Goal: Book appointment/travel/reservation

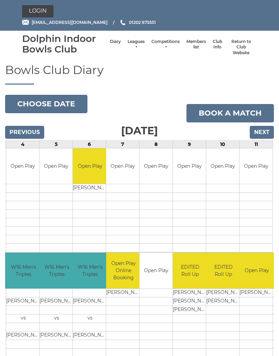
scroll to position [0, 125]
click at [263, 131] on input "Next" at bounding box center [262, 132] width 24 height 13
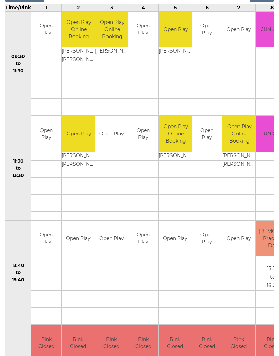
click at [110, 166] on td at bounding box center [111, 164] width 33 height 9
click at [108, 131] on td "Open Play" at bounding box center [111, 134] width 33 height 36
click at [110, 169] on td at bounding box center [111, 173] width 33 height 9
click at [106, 179] on td at bounding box center [111, 181] width 33 height 9
click at [106, 180] on td at bounding box center [111, 181] width 33 height 9
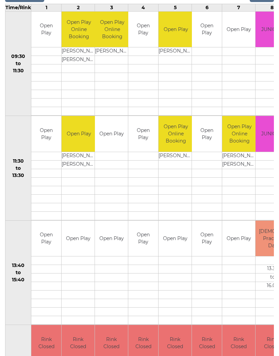
click at [109, 175] on td at bounding box center [111, 173] width 33 height 9
click at [176, 199] on td at bounding box center [176, 198] width 34 height 9
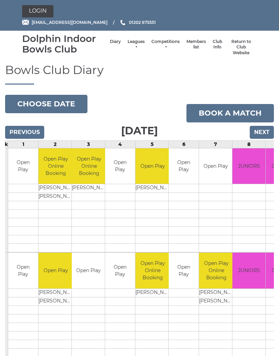
click at [37, 11] on link "Login" at bounding box center [37, 11] width 31 height 12
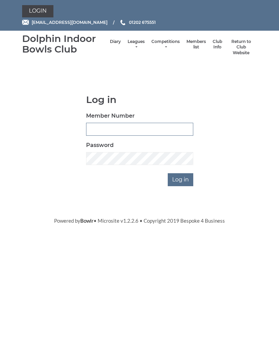
type input "4097"
click at [181, 178] on input "Log in" at bounding box center [181, 179] width 26 height 13
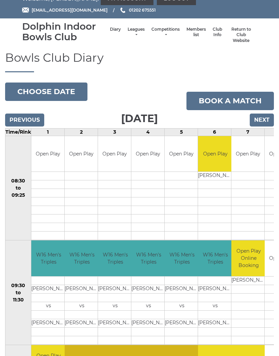
scroll to position [12, 0]
click at [266, 114] on input "Next" at bounding box center [262, 120] width 24 height 13
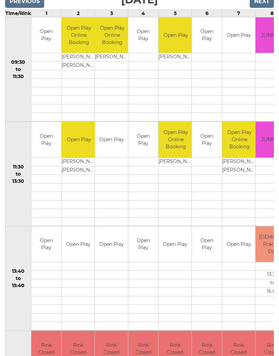
scroll to position [131, 0]
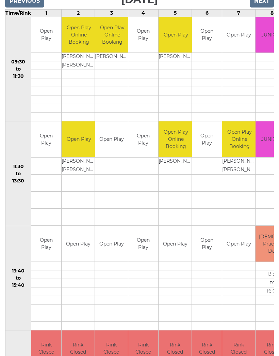
click at [111, 161] on td at bounding box center [111, 161] width 33 height 9
click at [111, 143] on td "Open Play" at bounding box center [111, 140] width 33 height 36
click at [112, 139] on td "Open Play" at bounding box center [111, 140] width 33 height 36
click at [113, 143] on td "Open Play" at bounding box center [111, 140] width 33 height 36
click at [116, 144] on td "Open Play" at bounding box center [111, 140] width 33 height 36
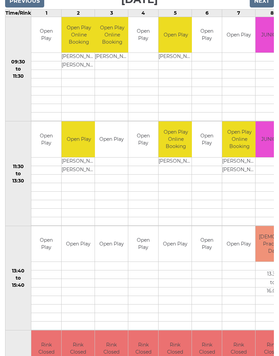
click at [115, 172] on td at bounding box center [111, 170] width 33 height 9
click at [113, 178] on td at bounding box center [111, 178] width 33 height 9
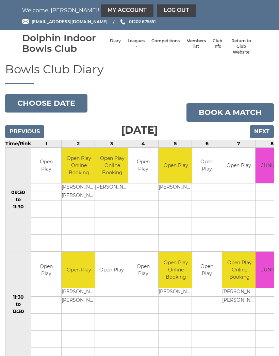
scroll to position [0, 0]
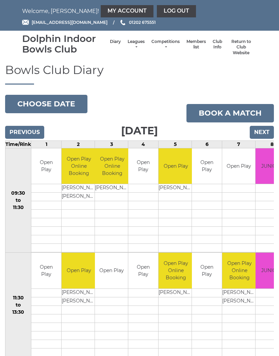
click at [101, 6] on link "My Account" at bounding box center [127, 11] width 53 height 12
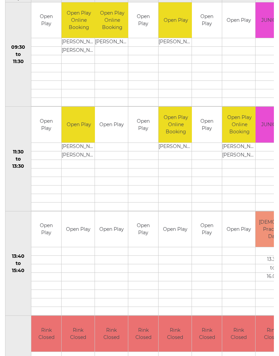
scroll to position [143, 0]
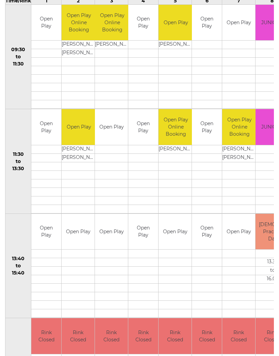
click at [114, 154] on td at bounding box center [111, 158] width 33 height 9
click at [113, 165] on td at bounding box center [111, 166] width 33 height 9
click at [113, 144] on td "Open Play" at bounding box center [111, 127] width 33 height 36
click at [112, 133] on td "Open Play" at bounding box center [111, 127] width 33 height 36
click at [111, 121] on td "Open Play" at bounding box center [111, 127] width 33 height 36
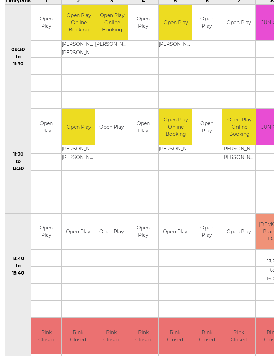
click at [113, 121] on td "Open Play" at bounding box center [111, 127] width 33 height 36
click at [114, 142] on td "Open Play" at bounding box center [111, 127] width 33 height 36
click at [118, 143] on td "Open Play" at bounding box center [111, 127] width 33 height 36
click at [115, 261] on td at bounding box center [111, 262] width 33 height 9
click at [117, 269] on td at bounding box center [111, 271] width 33 height 9
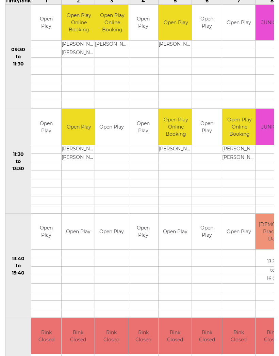
click at [118, 267] on td at bounding box center [111, 271] width 33 height 9
click at [167, 241] on td "Open Play" at bounding box center [175, 232] width 33 height 36
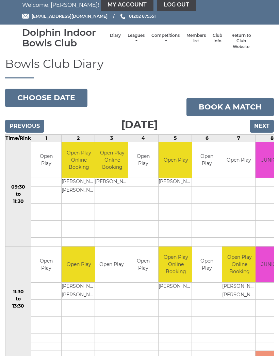
scroll to position [0, 0]
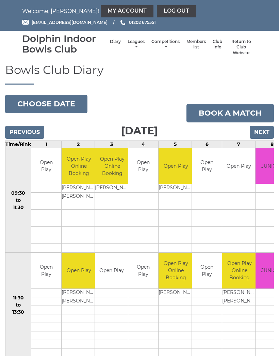
click at [236, 109] on link "Book a match" at bounding box center [231, 113] width 88 height 18
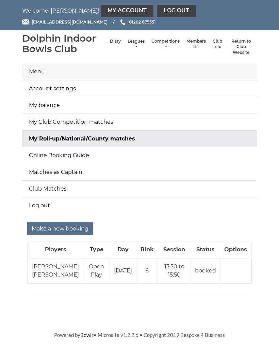
click at [70, 229] on input "Make a new booking" at bounding box center [60, 228] width 66 height 13
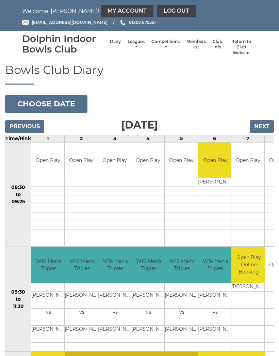
click at [266, 125] on input "Next" at bounding box center [262, 126] width 24 height 13
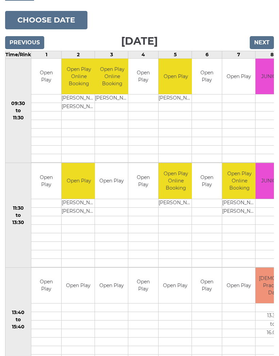
scroll to position [84, 0]
click at [0, 0] on link "Book slot" at bounding box center [0, 0] width 0 height 0
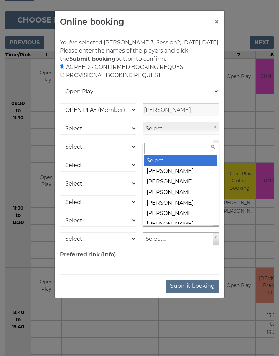
scroll to position [83, 0]
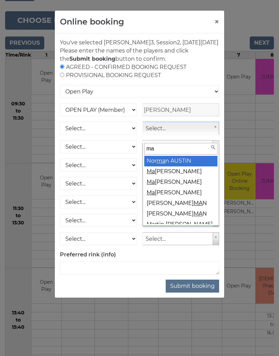
type input "may"
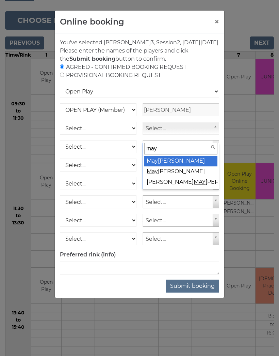
select select "2111"
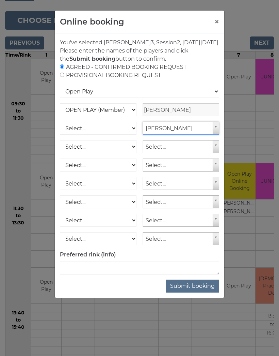
scroll to position [84, 0]
click at [193, 291] on button "Submit booking" at bounding box center [192, 285] width 53 height 13
click at [188, 79] on div "AGREED - CONFIRMED BOOKING REQUEST PROVISIONAL BOOKING REQUEST" at bounding box center [139, 71] width 159 height 16
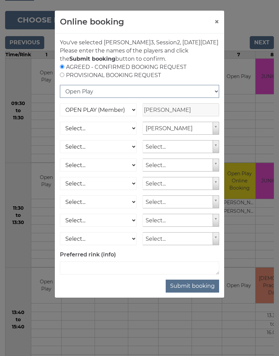
click at [166, 98] on select "Open Play National Competition - Singles National Competition - Pairs National …" at bounding box center [139, 91] width 159 height 13
click at [195, 292] on button "Submit booking" at bounding box center [192, 285] width 53 height 13
click at [215, 98] on select "Open Play National Competition - Singles National Competition - Pairs National …" at bounding box center [139, 91] width 159 height 13
click at [64, 77] on input "radio" at bounding box center [62, 75] width 4 height 4
radio input "true"
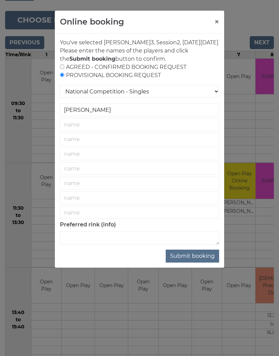
click at [216, 21] on button "×" at bounding box center [217, 22] width 5 height 8
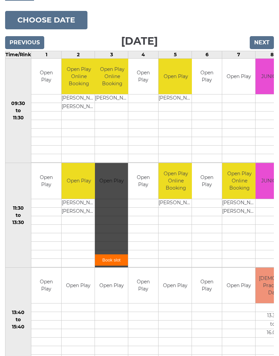
click at [109, 261] on link "Book slot" at bounding box center [111, 259] width 33 height 11
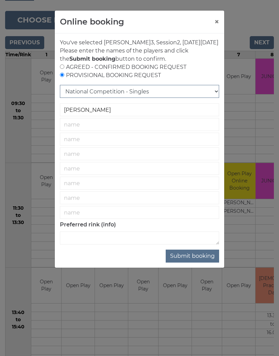
click at [200, 97] on select "National Competition - Singles National Competition - Pairs National Competitio…" at bounding box center [139, 91] width 159 height 13
click at [215, 25] on button "×" at bounding box center [217, 22] width 5 height 8
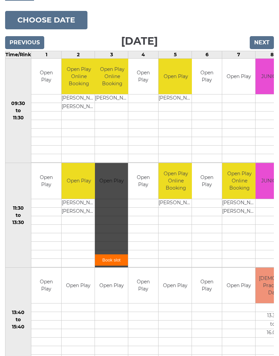
click at [112, 200] on div "Book slot" at bounding box center [111, 215] width 33 height 104
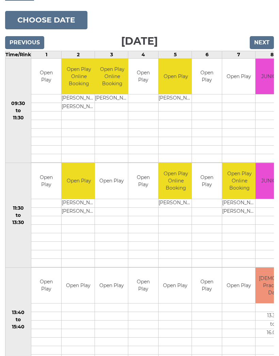
click at [0, 0] on link "Book slot" at bounding box center [0, 0] width 0 height 0
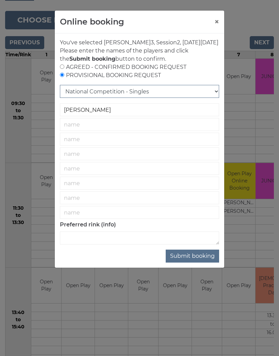
click at [211, 98] on select "National Competition - Singles National Competition - Pairs National Competitio…" at bounding box center [139, 91] width 159 height 13
click at [219, 21] on button "×" at bounding box center [217, 22] width 5 height 8
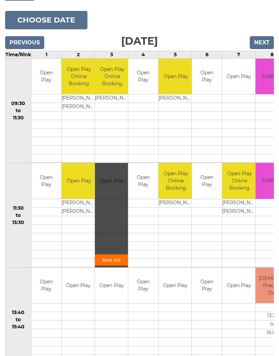
click at [28, 40] on input "Previous" at bounding box center [24, 42] width 39 height 13
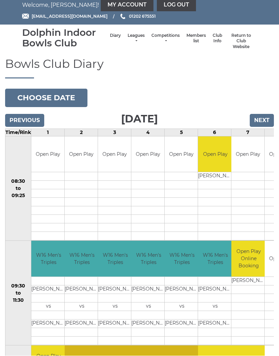
scroll to position [6, 0]
click at [263, 121] on input "Next" at bounding box center [262, 120] width 24 height 13
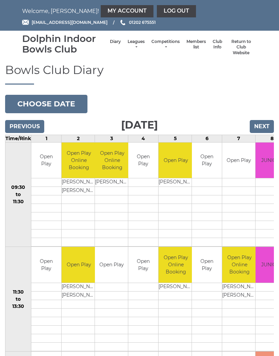
click at [0, 0] on link "Book slot" at bounding box center [0, 0] width 0 height 0
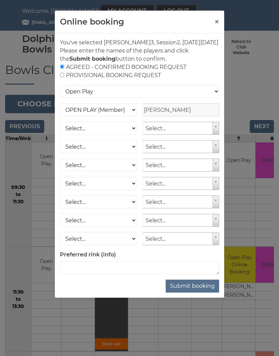
click at [61, 69] on input "radio" at bounding box center [62, 66] width 4 height 4
click at [63, 77] on input "radio" at bounding box center [62, 75] width 4 height 4
radio input "true"
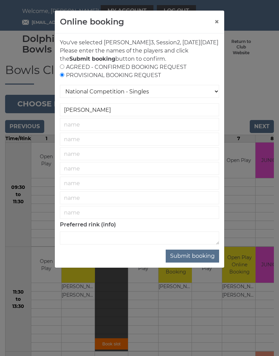
click at [66, 75] on div "AGREED - CONFIRMED BOOKING REQUEST PROVISIONAL BOOKING REQUEST" at bounding box center [139, 71] width 159 height 16
click at [64, 69] on input "radio" at bounding box center [62, 66] width 4 height 4
radio input "true"
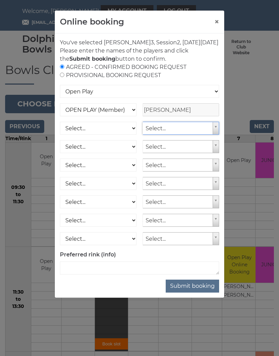
click at [218, 20] on button "×" at bounding box center [217, 22] width 5 height 8
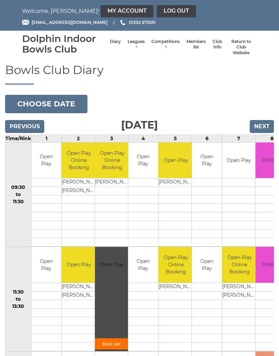
click at [110, 38] on li "Diary" at bounding box center [116, 47] width 18 height 24
click at [112, 41] on link "Diary" at bounding box center [115, 42] width 11 height 6
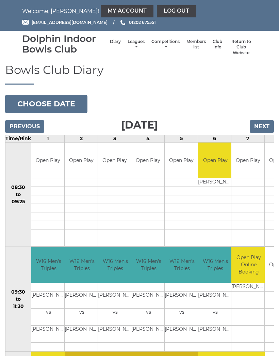
click at [263, 128] on input "Next" at bounding box center [262, 126] width 24 height 13
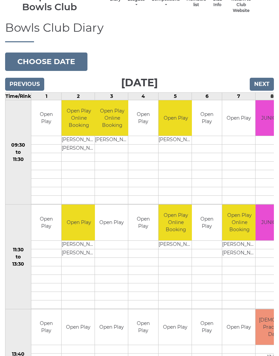
scroll to position [42, 0]
click at [0, 0] on link "Book slot" at bounding box center [0, 0] width 0 height 0
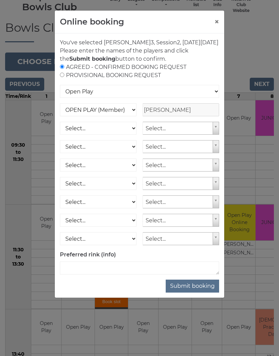
click at [216, 20] on button "×" at bounding box center [217, 22] width 5 height 8
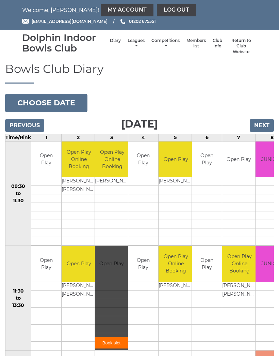
scroll to position [0, 0]
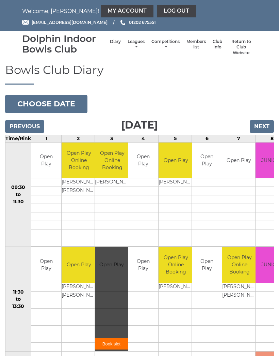
click at [101, 11] on link "My Account" at bounding box center [127, 11] width 53 height 12
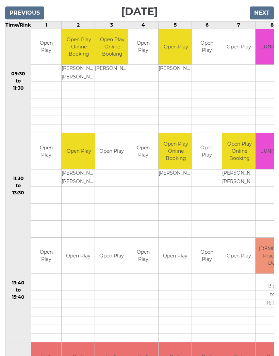
scroll to position [113, 0]
click at [0, 0] on link "Book slot" at bounding box center [0, 0] width 0 height 0
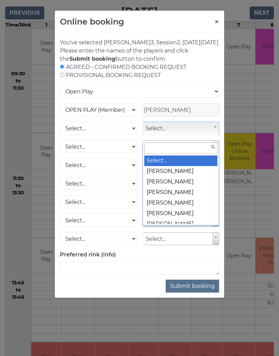
scroll to position [113, 0]
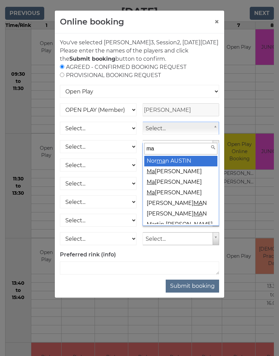
type input "may"
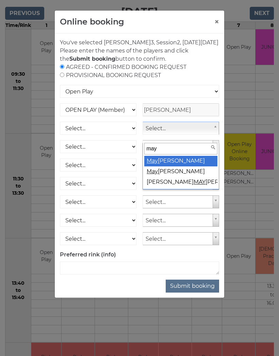
select select "2111"
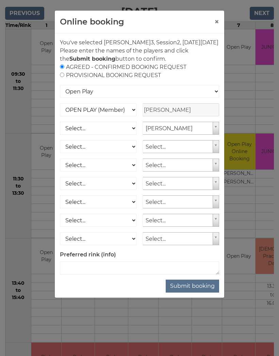
scroll to position [113, 0]
click at [192, 292] on button "Submit booking" at bounding box center [192, 285] width 53 height 13
click at [252, 88] on div "Online booking × You've selected Rink 3 , Session 2 , on Saturday 27th of Septe…" at bounding box center [139, 178] width 279 height 356
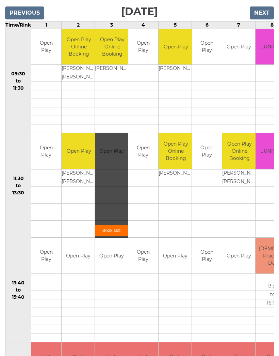
click at [118, 204] on div "Book slot" at bounding box center [111, 185] width 33 height 104
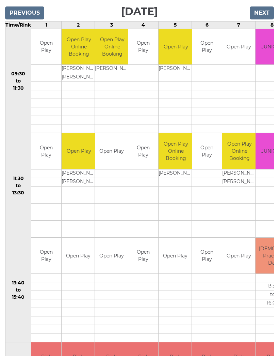
click at [0, 0] on link "Book slot" at bounding box center [0, 0] width 0 height 0
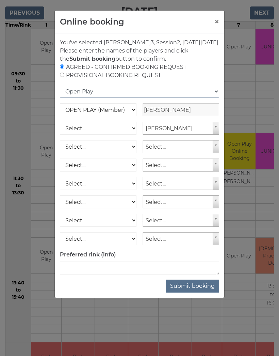
click at [217, 98] on select "Open Play National Competition - Singles National Competition - Pairs National …" at bounding box center [139, 91] width 159 height 13
click at [191, 292] on button "Submit booking" at bounding box center [192, 285] width 53 height 13
click at [189, 292] on button "Submit booking" at bounding box center [192, 285] width 53 height 13
click at [192, 292] on button "Submit booking" at bounding box center [192, 285] width 53 height 13
click at [250, 86] on div "Online booking × You've selected Rink 3 , Session 2 , on Saturday 27th of Septe…" at bounding box center [139, 178] width 279 height 356
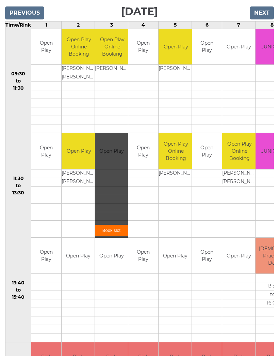
click at [110, 231] on link "Book slot" at bounding box center [111, 229] width 33 height 11
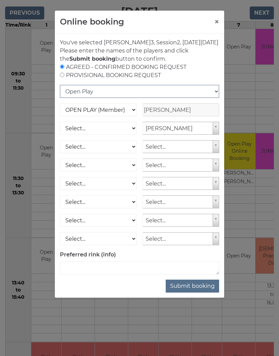
click at [215, 98] on select "Open Play National Competition - Singles National Competition - Pairs National …" at bounding box center [139, 91] width 159 height 13
click at [190, 292] on button "Submit booking" at bounding box center [192, 285] width 53 height 13
click at [240, 312] on div "Online booking × You've selected Rink 3 , Session 2 , [DATE][DATE] Please enter…" at bounding box center [139, 178] width 279 height 356
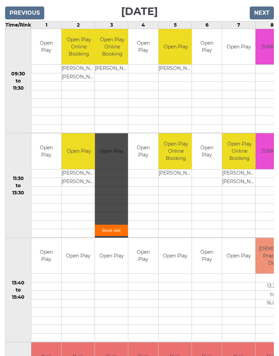
click at [114, 194] on div "Book slot" at bounding box center [111, 185] width 33 height 104
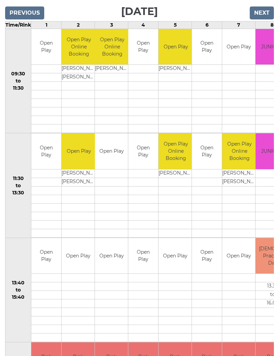
click at [263, 11] on input "Next" at bounding box center [262, 12] width 24 height 13
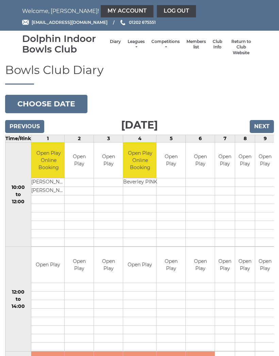
click at [24, 127] on input "Previous" at bounding box center [24, 126] width 39 height 13
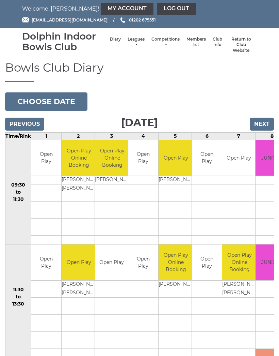
scroll to position [2, 0]
click at [0, 0] on link "Book slot" at bounding box center [0, 0] width 0 height 0
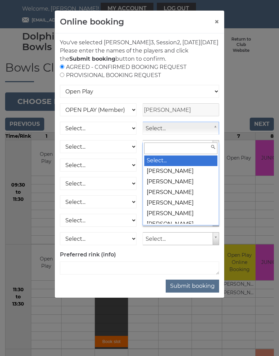
scroll to position [2, 0]
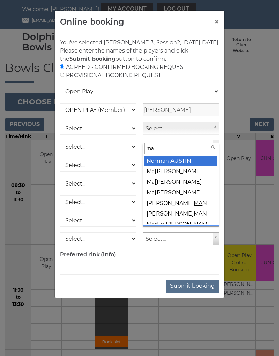
type input "may"
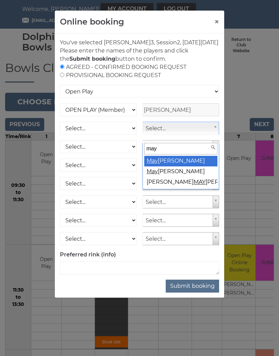
select select "2111"
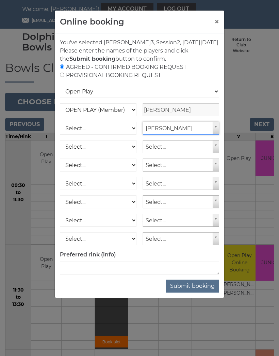
scroll to position [2, 0]
click at [66, 79] on div "AGREED - CONFIRMED BOOKING REQUEST PROVISIONAL BOOKING REQUEST" at bounding box center [139, 71] width 159 height 16
click at [63, 77] on input "radio" at bounding box center [62, 75] width 4 height 4
radio input "true"
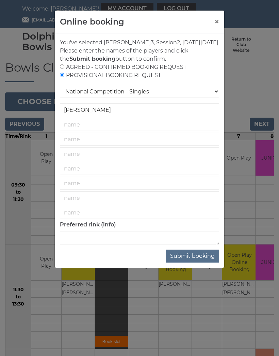
click at [65, 72] on div "AGREED - CONFIRMED BOOKING REQUEST PROVISIONAL BOOKING REQUEST" at bounding box center [139, 71] width 159 height 16
click at [64, 69] on input "radio" at bounding box center [62, 66] width 4 height 4
radio input "true"
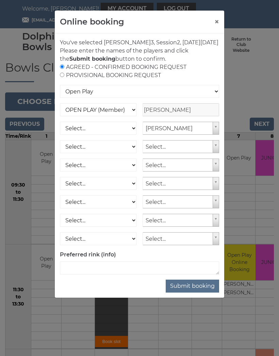
click at [187, 292] on button "Submit booking" at bounding box center [192, 285] width 53 height 13
click at [257, 72] on div "Online booking × You've selected Rink 3 , Session 2 , on Saturday 27th of Septe…" at bounding box center [139, 178] width 279 height 356
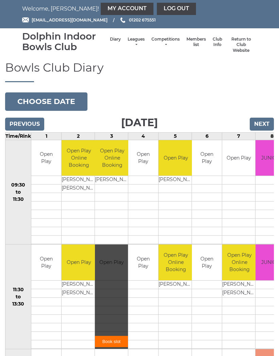
click at [109, 340] on link "Book slot" at bounding box center [111, 341] width 33 height 11
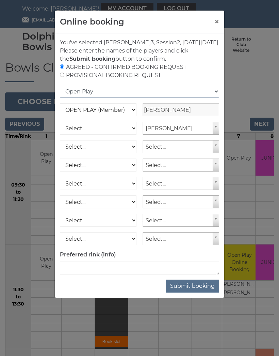
click at [213, 98] on select "Open Play National Competition - Singles National Competition - Pairs National …" at bounding box center [139, 91] width 159 height 13
click at [215, 98] on select "Open Play National Competition - Singles National Competition - Pairs National …" at bounding box center [139, 91] width 159 height 13
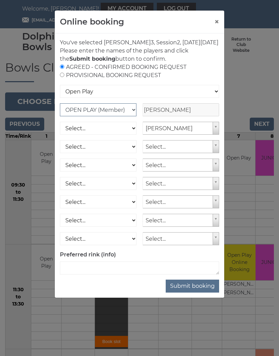
click at [82, 116] on select "OPEN PLAY (Member) SPOONS (Member) 16 - 30 Club (Member) National County (Membe…" at bounding box center [98, 109] width 77 height 13
click at [193, 292] on button "Submit booking" at bounding box center [192, 285] width 53 height 13
click at [250, 79] on div "Online booking × You've selected Rink 3 , Session 2 , on Saturday 27th of Septe…" at bounding box center [139, 178] width 279 height 356
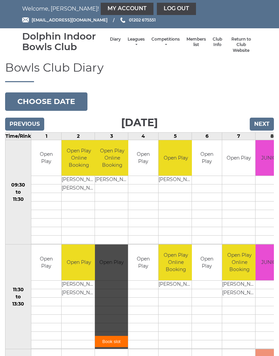
click at [110, 340] on link "Book slot" at bounding box center [111, 341] width 33 height 11
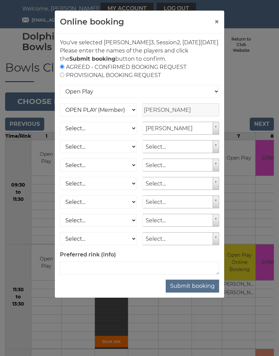
click at [186, 292] on button "Submit booking" at bounding box center [192, 285] width 53 height 13
click at [69, 62] on strong "Submit booking" at bounding box center [92, 59] width 46 height 6
click at [65, 63] on p "Please enter the names of the players and click the Submit booking button to co…" at bounding box center [139, 55] width 159 height 16
click at [216, 97] on select "Open Play National Competition - Singles National Competition - Pairs National …" at bounding box center [139, 91] width 159 height 13
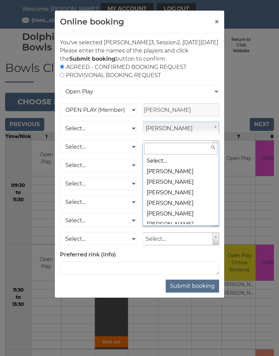
scroll to position [4787, 0]
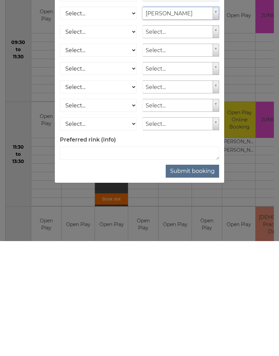
click at [192, 279] on button "Submit booking" at bounding box center [192, 285] width 53 height 13
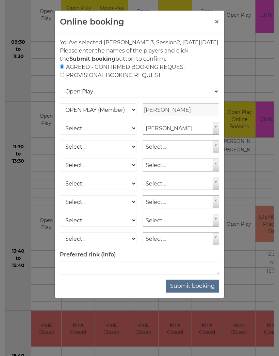
click at [218, 23] on button "×" at bounding box center [217, 22] width 5 height 8
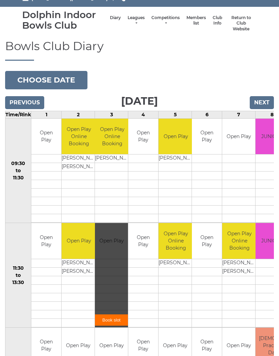
scroll to position [0, 0]
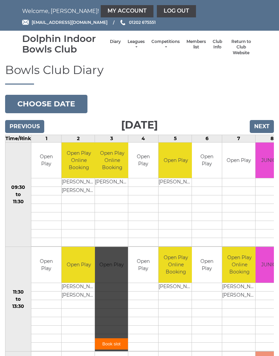
click at [243, 48] on link "Return to Club Website" at bounding box center [241, 47] width 25 height 17
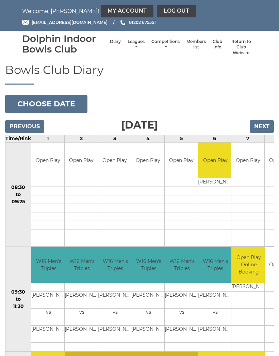
click at [264, 127] on input "Next" at bounding box center [262, 126] width 24 height 13
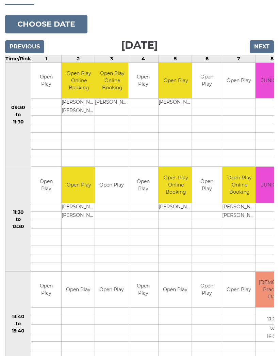
scroll to position [80, 0]
click at [0, 0] on link "Book slot" at bounding box center [0, 0] width 0 height 0
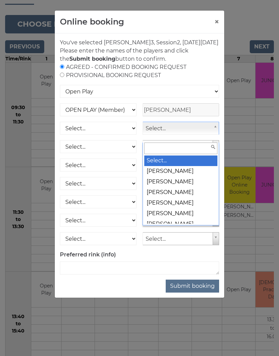
scroll to position [79, 0]
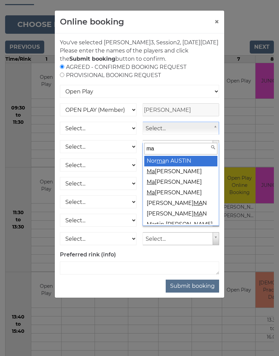
type input "may"
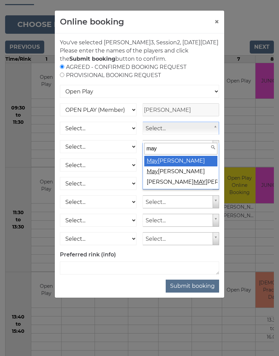
select select "2111"
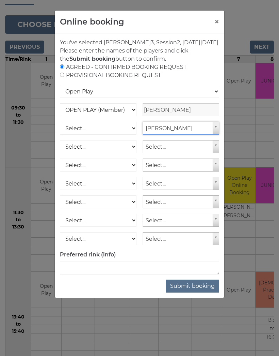
click at [194, 292] on button "Submit booking" at bounding box center [192, 285] width 53 height 13
click at [115, 59] on strong "Submit booking" at bounding box center [92, 59] width 46 height 6
click at [188, 292] on button "Submit booking" at bounding box center [192, 285] width 53 height 13
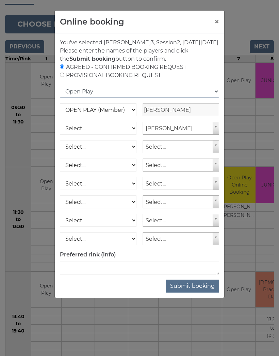
click at [213, 98] on select "Open Play National Competition - Singles National Competition - Pairs National …" at bounding box center [139, 91] width 159 height 13
click at [190, 292] on button "Submit booking" at bounding box center [192, 285] width 53 height 13
click at [162, 336] on div "Online booking × You've selected Rink 3 , Session 2 , [DATE][DATE] Please enter…" at bounding box center [139, 178] width 279 height 356
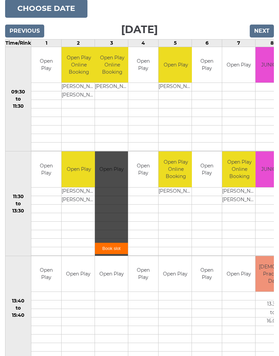
scroll to position [95, 0]
click at [114, 217] on div "Book slot" at bounding box center [111, 203] width 33 height 104
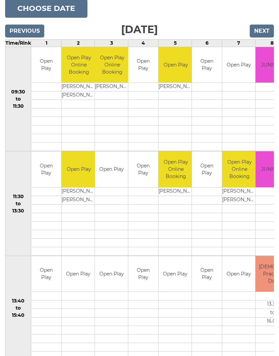
click at [0, 0] on div "Book slot" at bounding box center [0, 0] width 0 height 0
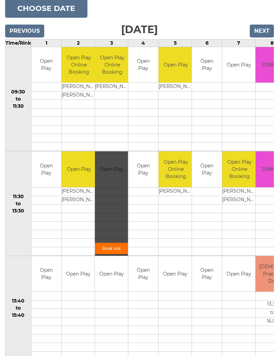
click at [110, 245] on link "Book slot" at bounding box center [111, 248] width 33 height 11
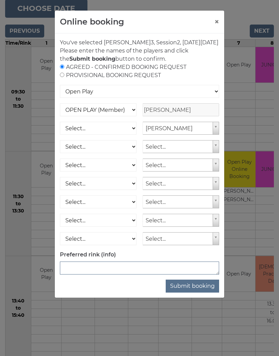
click at [112, 272] on textarea at bounding box center [139, 267] width 159 height 13
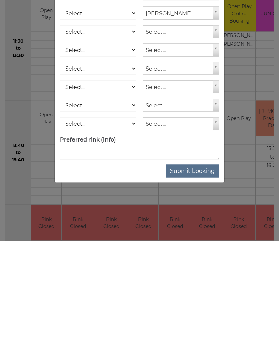
click at [198, 279] on button "Submit booking" at bounding box center [192, 285] width 53 height 13
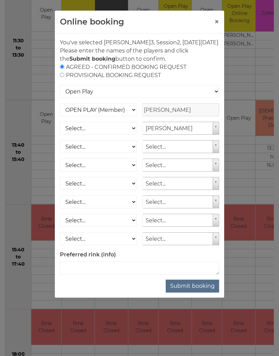
click at [217, 21] on button "×" at bounding box center [217, 22] width 5 height 8
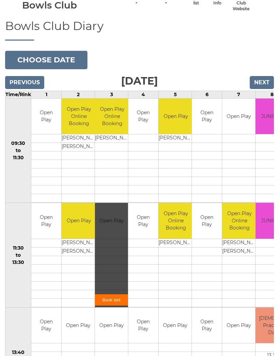
scroll to position [0, 0]
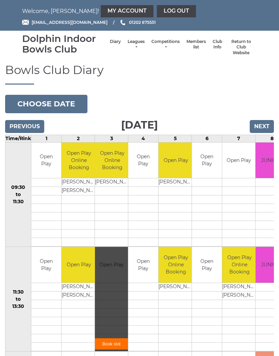
click at [101, 10] on link "My Account" at bounding box center [127, 11] width 53 height 12
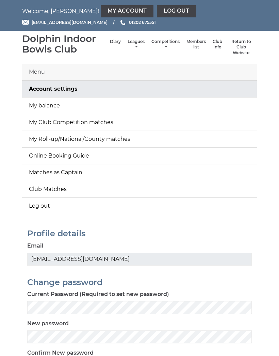
click at [125, 139] on link "My Roll-up/National/County matches" at bounding box center [139, 139] width 235 height 16
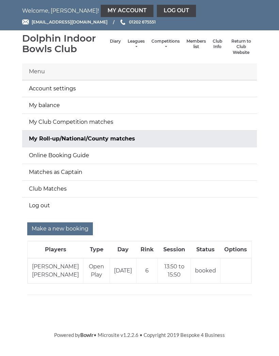
click at [69, 229] on input "Make a new booking" at bounding box center [60, 228] width 66 height 13
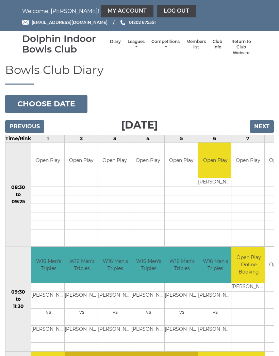
click at [264, 124] on input "Next" at bounding box center [262, 126] width 24 height 13
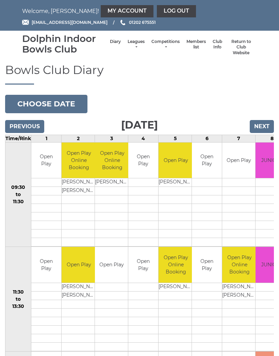
click at [0, 0] on div "Book slot" at bounding box center [0, 0] width 0 height 0
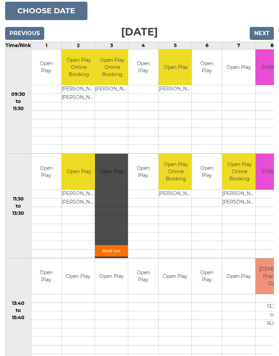
scroll to position [93, 0]
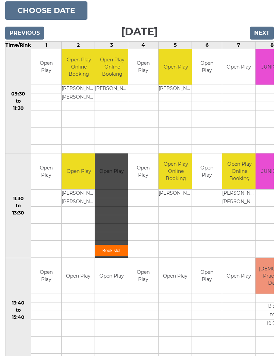
click at [110, 249] on link "Book slot" at bounding box center [111, 250] width 33 height 11
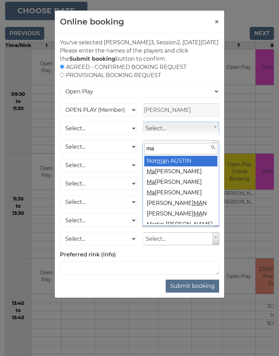
type input "may"
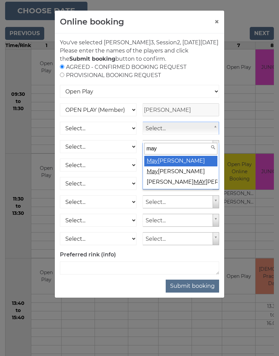
select select "2111"
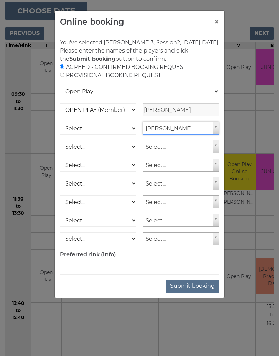
click at [115, 59] on strong "Submit booking" at bounding box center [92, 59] width 46 height 6
click at [197, 292] on button "Submit booking" at bounding box center [192, 285] width 53 height 13
click at [115, 60] on strong "Submit booking" at bounding box center [92, 59] width 46 height 6
click at [64, 69] on input "radio" at bounding box center [62, 66] width 4 height 4
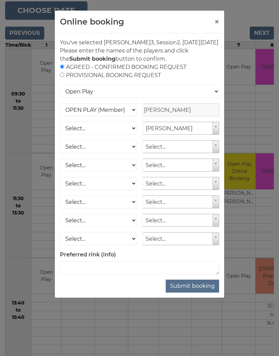
click at [64, 77] on input "radio" at bounding box center [62, 75] width 4 height 4
radio input "true"
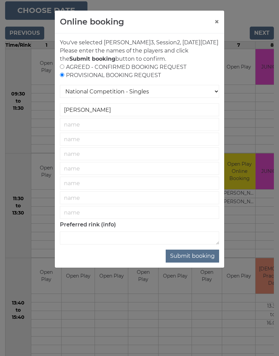
click at [64, 69] on input "radio" at bounding box center [62, 66] width 4 height 4
radio input "true"
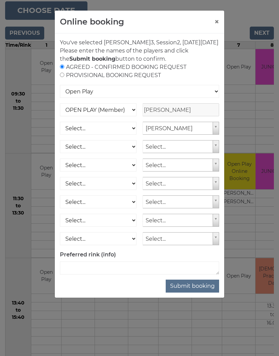
click at [64, 69] on input "radio" at bounding box center [62, 66] width 4 height 4
click at [63, 69] on input "radio" at bounding box center [62, 66] width 4 height 4
click at [65, 73] on div "AGREED - CONFIRMED BOOKING REQUEST PROVISIONAL BOOKING REQUEST" at bounding box center [139, 71] width 159 height 16
click at [64, 77] on input "radio" at bounding box center [62, 75] width 4 height 4
radio input "true"
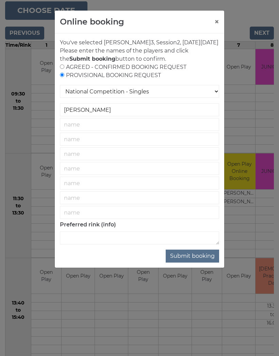
click at [64, 69] on input "radio" at bounding box center [62, 66] width 4 height 4
radio input "true"
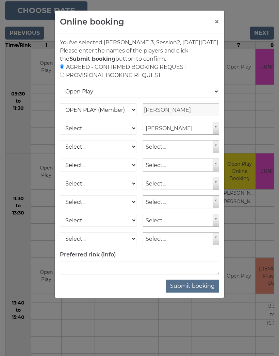
click at [189, 292] on button "Submit booking" at bounding box center [192, 285] width 53 height 13
click at [199, 292] on button "Submit booking" at bounding box center [192, 285] width 53 height 13
click at [196, 292] on button "Submit booking" at bounding box center [192, 285] width 53 height 13
click at [215, 98] on select "Open Play National Competition - Singles National Competition - Pairs National …" at bounding box center [139, 91] width 159 height 13
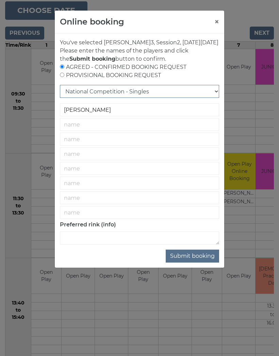
click at [213, 98] on select "Open Play National Competition - Singles National Competition - Pairs National …" at bounding box center [139, 91] width 159 height 13
select select "1"
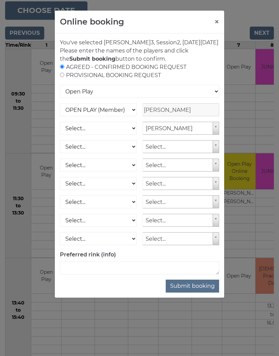
click at [197, 292] on button "Submit booking" at bounding box center [192, 285] width 53 height 13
click at [194, 292] on button "Submit booking" at bounding box center [192, 285] width 53 height 13
click at [150, 24] on div "Online booking ×" at bounding box center [140, 22] width 170 height 23
click at [192, 79] on div "AGREED - CONFIRMED BOOKING REQUEST PROVISIONAL BOOKING REQUEST" at bounding box center [139, 71] width 159 height 16
click at [193, 292] on button "Submit booking" at bounding box center [192, 285] width 53 height 13
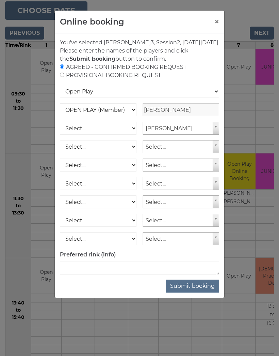
click at [192, 292] on button "Submit booking" at bounding box center [192, 285] width 53 height 13
click at [186, 292] on button "Submit booking" at bounding box center [192, 285] width 53 height 13
click button "Submit booking"
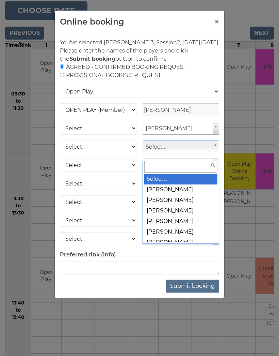
scroll to position [93, 0]
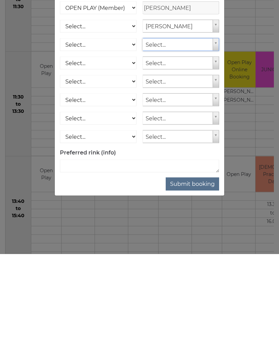
click button "Submit booking"
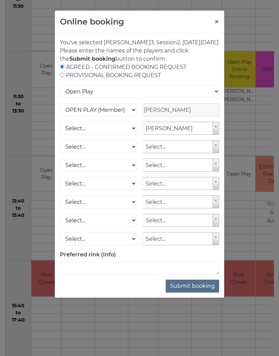
click div "Online booking × You've selected Rink 3 , Session 2 , on Saturday 27th of Septe…"
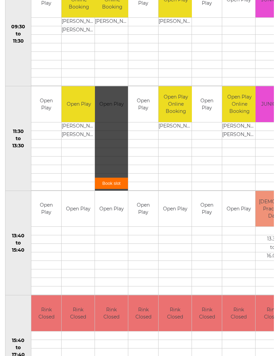
scroll to position [160, 0]
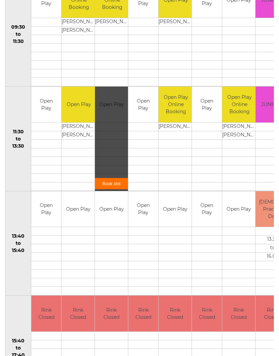
click div "Book slot"
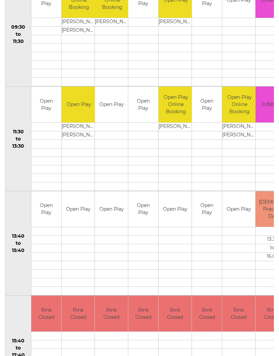
scroll to position [0, 0]
click link "Book slot"
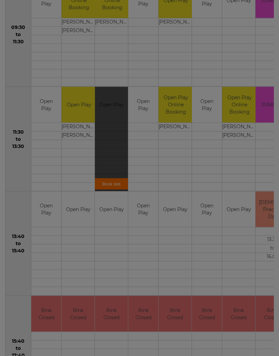
scroll to position [160, 0]
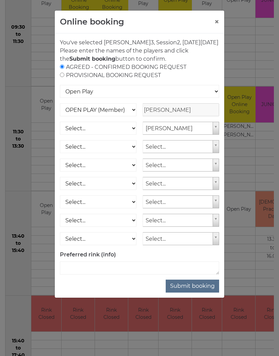
click button "Submit booking"
click button "×"
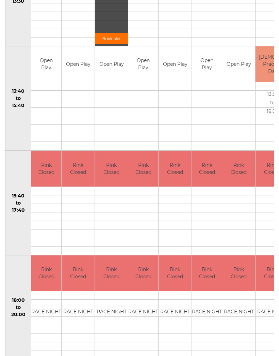
scroll to position [305, 0]
click div "Book slot"
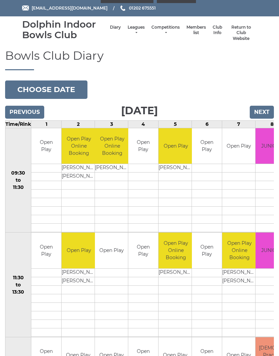
scroll to position [14, 0]
click div "Book slot"
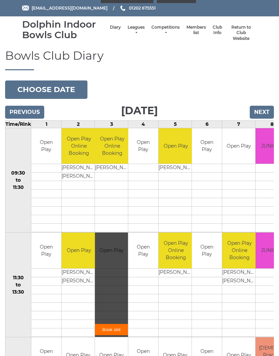
click link "Club Info"
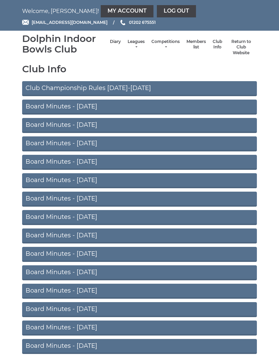
click at [218, 32] on nav "Dolphin Indoor Bowls Club Diary Leagues Club leagues - Winter 2025/2026 Club le…" at bounding box center [139, 47] width 279 height 33
click at [101, 14] on link "My Account" at bounding box center [127, 11] width 53 height 12
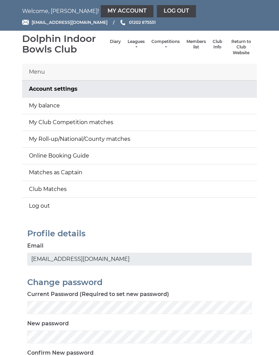
click at [84, 153] on link "Online Booking Guide" at bounding box center [139, 155] width 235 height 16
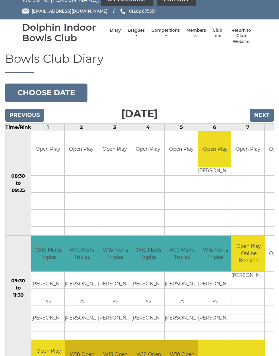
scroll to position [11, 0]
click at [262, 115] on input "Next" at bounding box center [262, 115] width 24 height 13
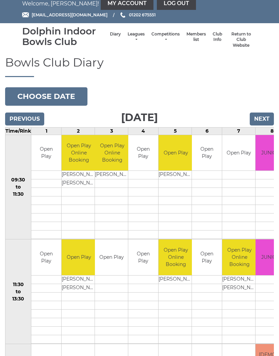
scroll to position [8, 0]
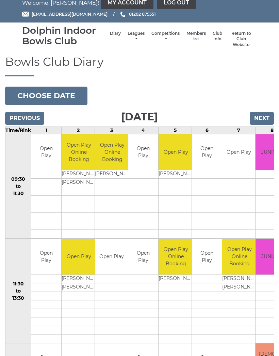
click at [0, 0] on link "Book slot" at bounding box center [0, 0] width 0 height 0
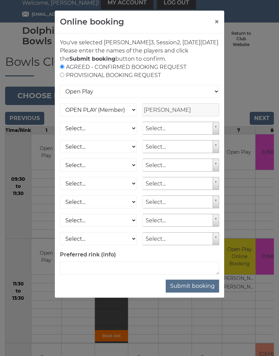
click at [266, 81] on div "Online booking × You've selected Rink 3 , Session 2 , [DATE][DATE] Please enter…" at bounding box center [139, 178] width 279 height 356
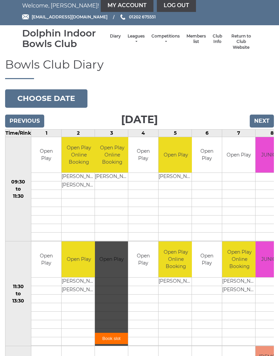
scroll to position [0, 0]
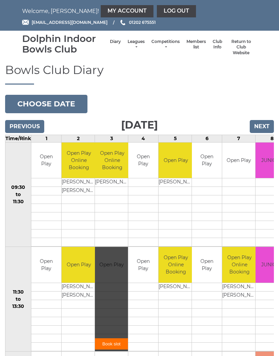
click at [104, 11] on link "My Account" at bounding box center [127, 11] width 53 height 12
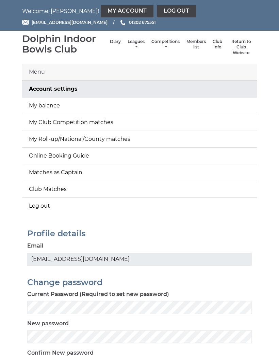
click at [115, 140] on link "My Roll-up/National/County matches" at bounding box center [139, 139] width 235 height 16
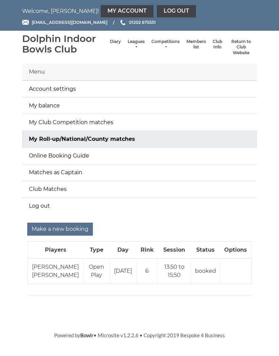
click at [61, 228] on input "Make a new booking" at bounding box center [60, 228] width 66 height 13
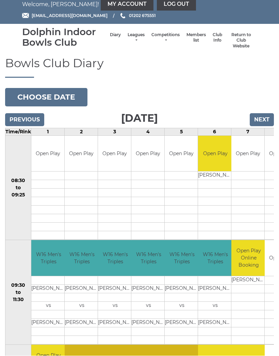
click at [264, 124] on input "Next" at bounding box center [262, 119] width 24 height 13
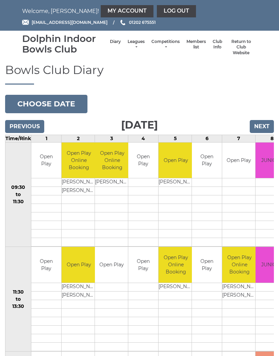
click at [157, 10] on link "Log out" at bounding box center [176, 11] width 39 height 12
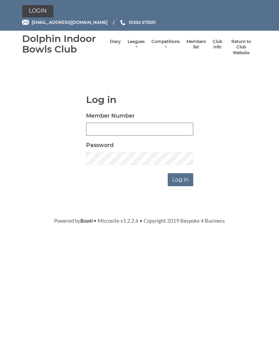
type input "4097"
click at [181, 178] on input "Log in" at bounding box center [181, 179] width 26 height 13
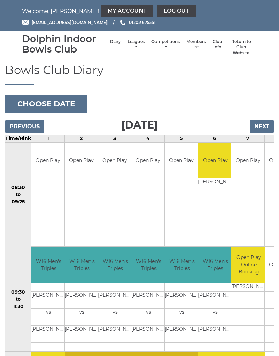
click at [60, 100] on button "Choose date" at bounding box center [46, 104] width 82 height 18
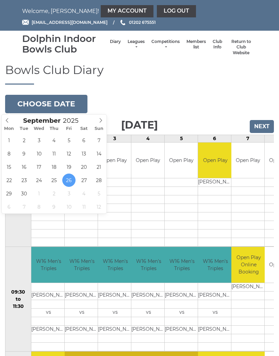
type input "[DATE]"
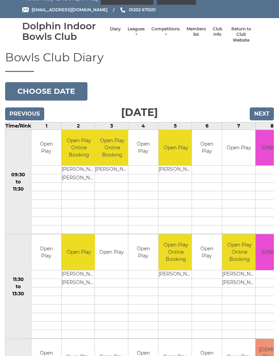
scroll to position [15, 0]
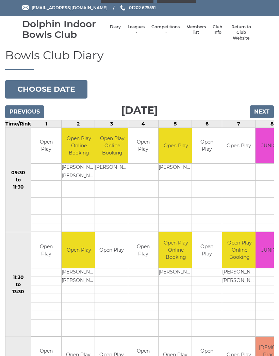
click at [0, 0] on link "Book slot" at bounding box center [0, 0] width 0 height 0
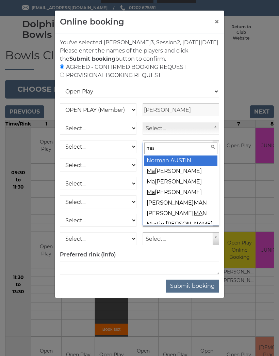
type input "may"
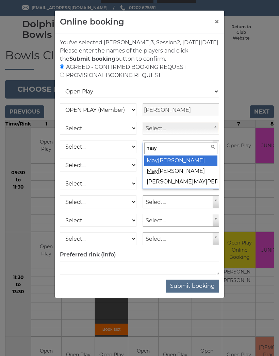
select select "2111"
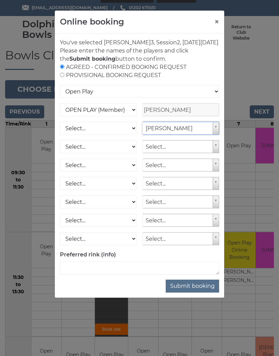
click at [194, 292] on button "Submit booking" at bounding box center [192, 285] width 53 height 13
click at [193, 292] on button "Submit booking" at bounding box center [192, 285] width 53 height 13
click at [190, 292] on button "Submit booking" at bounding box center [192, 285] width 53 height 13
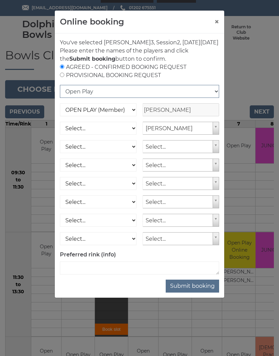
click at [218, 98] on select "Open Play National Competition - Singles National Competition - Pairs National …" at bounding box center [139, 91] width 159 height 13
click at [192, 292] on button "Submit booking" at bounding box center [192, 285] width 53 height 13
click at [216, 98] on select "Open Play National Competition - Singles National Competition - Pairs National …" at bounding box center [139, 91] width 159 height 13
click at [150, 21] on div "Online booking ×" at bounding box center [140, 22] width 170 height 23
click at [81, 98] on select "Open Play National Competition - Singles National Competition - Pairs National …" at bounding box center [139, 91] width 159 height 13
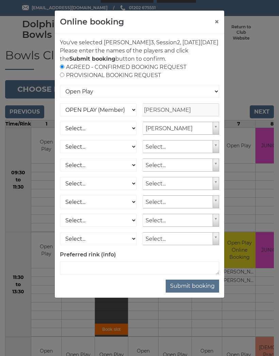
click at [258, 74] on div "Online booking × You've selected Rink 3 , Session 2 , on Saturday 27th of Septe…" at bounding box center [139, 178] width 279 height 356
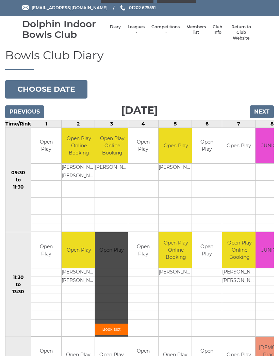
click at [265, 111] on input "Next" at bounding box center [262, 111] width 24 height 13
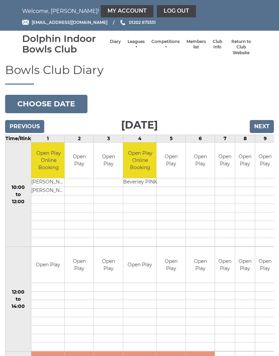
click at [27, 128] on input "Previous" at bounding box center [24, 126] width 39 height 13
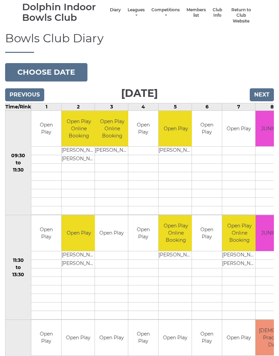
scroll to position [32, 0]
click at [0, 0] on div "Book slot" at bounding box center [0, 0] width 0 height 0
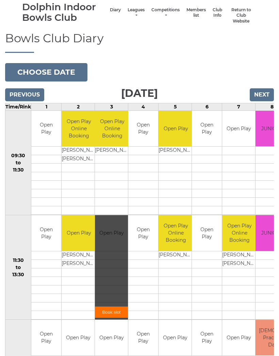
click at [110, 312] on link "Book slot" at bounding box center [111, 311] width 33 height 11
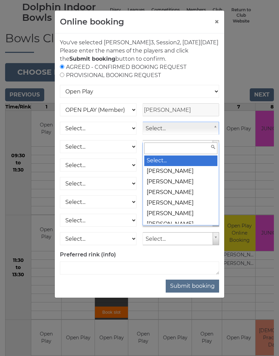
scroll to position [31, 0]
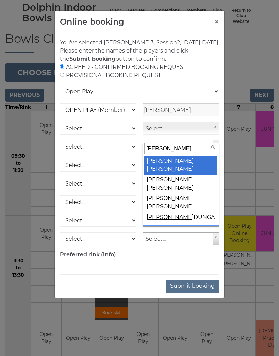
type input "margaret l"
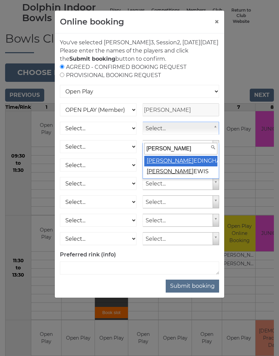
select select
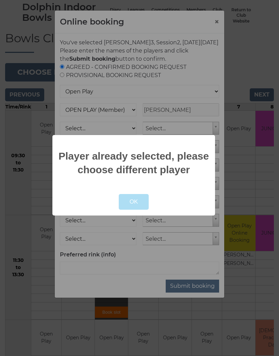
click at [134, 209] on button "OK" at bounding box center [134, 202] width 30 height 16
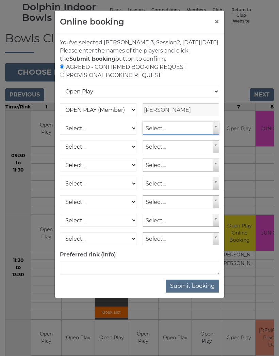
scroll to position [31, 0]
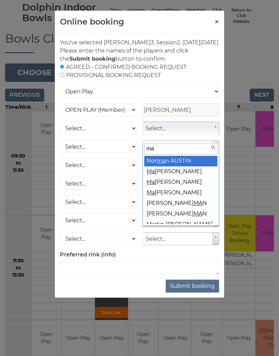
type input "may"
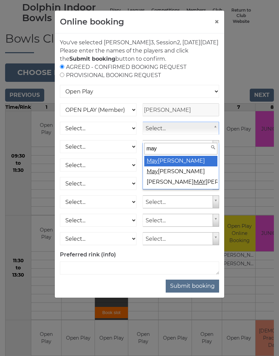
select select "2111"
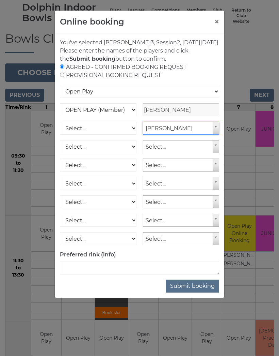
click at [194, 292] on button "Submit booking" at bounding box center [192, 285] width 53 height 13
click at [185, 291] on button "Submit booking" at bounding box center [192, 285] width 53 height 13
click at [257, 51] on div "Online booking × You've selected Rink 3 , Session 2 , on Saturday 27th of Septe…" at bounding box center [139, 178] width 279 height 356
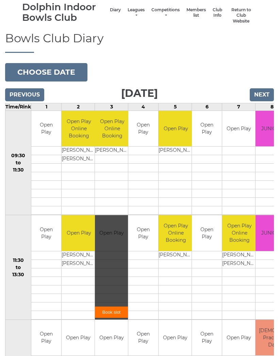
click at [115, 231] on div "Book slot" at bounding box center [111, 267] width 33 height 104
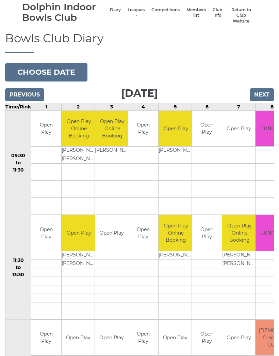
click at [239, 70] on div "Bowls Club Diary 2025-09-27 Choose date Saturday 27th September 2025 Previous N…" at bounding box center [139, 335] width 279 height 606
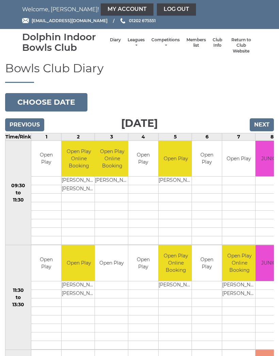
scroll to position [0, 0]
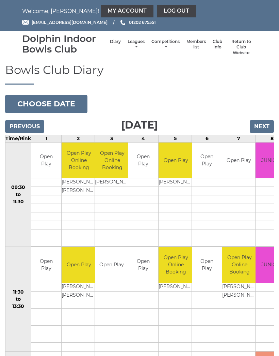
click at [63, 103] on button "Choose date" at bounding box center [46, 104] width 82 height 18
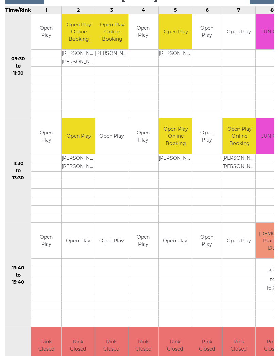
scroll to position [128, 0]
click at [0, 0] on link "Book slot" at bounding box center [0, 0] width 0 height 0
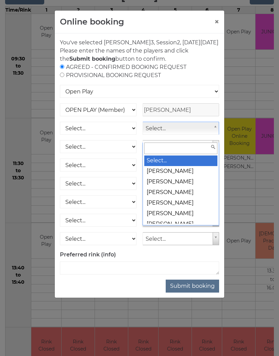
scroll to position [128, 0]
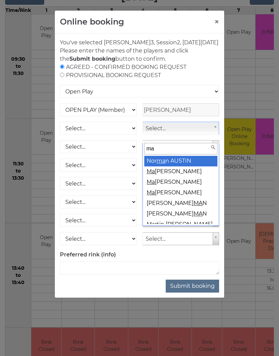
type input "may"
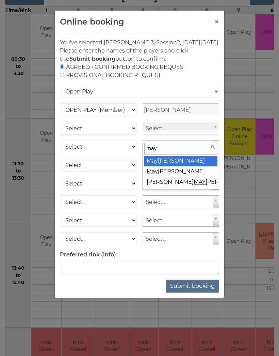
select select "2111"
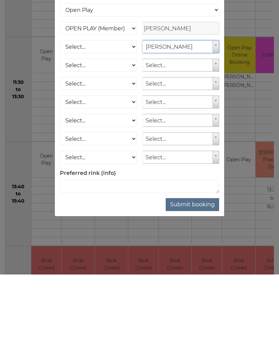
click at [204, 279] on button "Submit booking" at bounding box center [192, 285] width 53 height 13
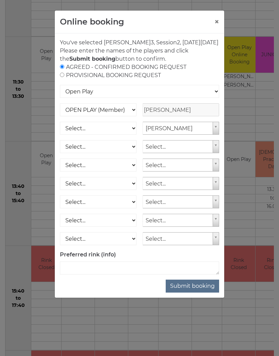
click at [218, 19] on button "×" at bounding box center [217, 22] width 5 height 8
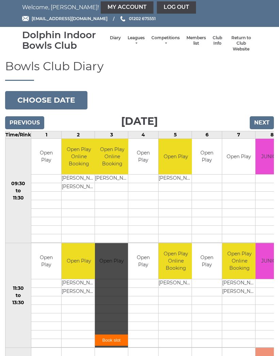
scroll to position [0, 0]
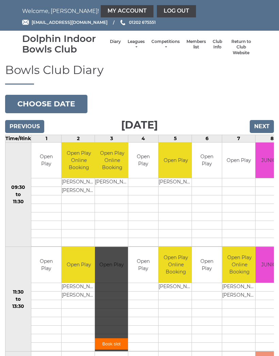
click at [101, 14] on link "My Account" at bounding box center [127, 11] width 53 height 12
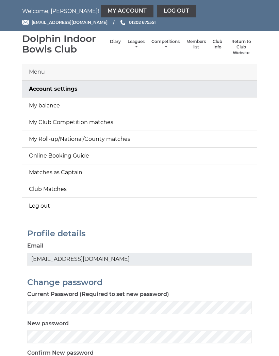
click at [68, 104] on link "My balance" at bounding box center [139, 105] width 235 height 16
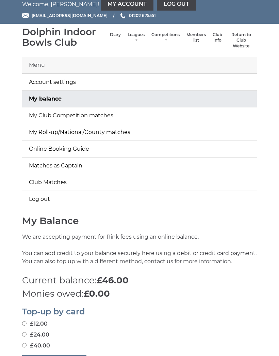
scroll to position [6, 0]
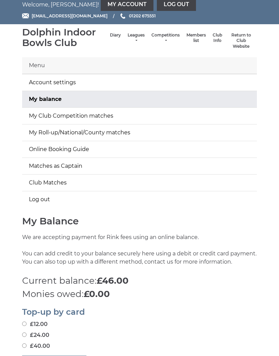
click at [114, 132] on link "My Roll-up/National/County matches" at bounding box center [139, 132] width 235 height 16
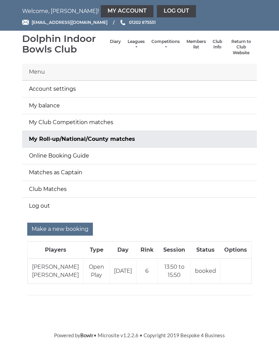
click at [73, 228] on input "Make a new booking" at bounding box center [60, 228] width 66 height 13
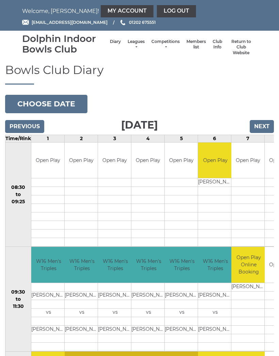
click at [265, 127] on input "Next" at bounding box center [262, 126] width 24 height 13
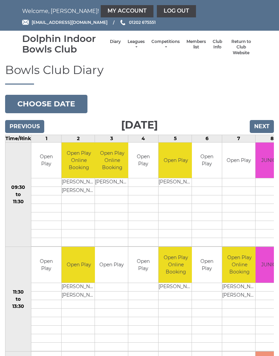
click at [0, 0] on link "Book slot" at bounding box center [0, 0] width 0 height 0
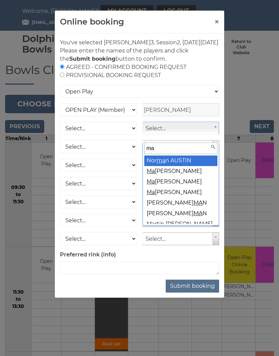
type input "may"
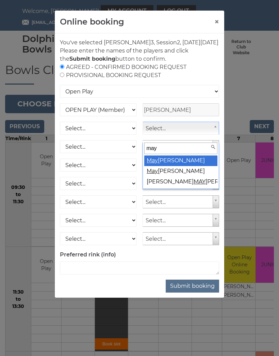
select select "2111"
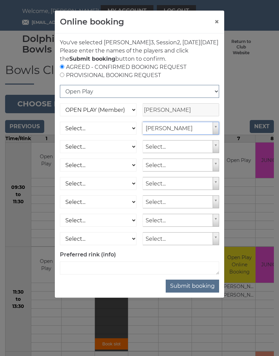
click at [81, 98] on select "Open Play National Competition - Singles National Competition - Pairs National …" at bounding box center [139, 91] width 159 height 13
click at [87, 98] on select "Open Play National Competition - Singles National Competition - Pairs National …" at bounding box center [139, 91] width 159 height 13
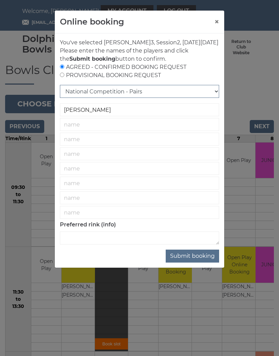
click at [216, 98] on select "Open Play National Competition - Singles National Competition - Pairs National …" at bounding box center [139, 91] width 159 height 13
select select "1"
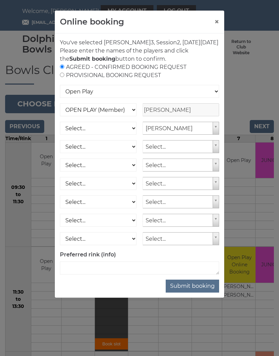
click at [196, 292] on button "Submit booking" at bounding box center [192, 285] width 53 height 13
click at [192, 292] on button "Submit booking" at bounding box center [192, 285] width 53 height 13
click at [193, 292] on button "Submit booking" at bounding box center [192, 285] width 53 height 13
click at [188, 292] on button "Submit booking" at bounding box center [192, 285] width 53 height 13
click at [262, 84] on div "Online booking × You've selected Rink 3 , Session 2 , on Saturday 27th of Septe…" at bounding box center [139, 178] width 279 height 356
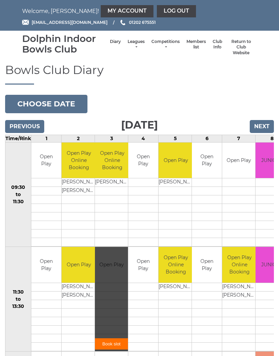
click at [110, 342] on link "Book slot" at bounding box center [111, 343] width 33 height 11
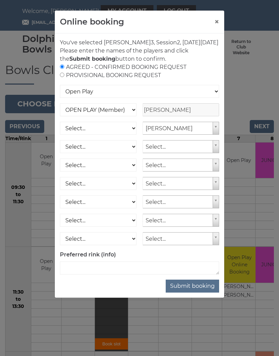
click at [193, 292] on button "Submit booking" at bounding box center [192, 285] width 53 height 13
click at [185, 96] on select "Open Play National Competition - Singles National Competition - Pairs National …" at bounding box center [139, 91] width 159 height 13
click at [63, 77] on input "radio" at bounding box center [62, 75] width 4 height 4
radio input "true"
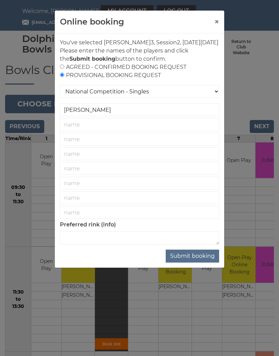
click at [69, 74] on div "AGREED - CONFIRMED BOOKING REQUEST PROVISIONAL BOOKING REQUEST" at bounding box center [139, 71] width 159 height 16
click at [63, 69] on input "radio" at bounding box center [62, 66] width 4 height 4
radio input "true"
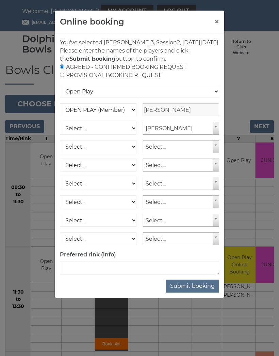
click at [189, 292] on button "Submit booking" at bounding box center [192, 285] width 53 height 13
click at [192, 292] on button "Submit booking" at bounding box center [192, 285] width 53 height 13
click at [265, 66] on div "Online booking × You've selected Rink 3 , Session 2 , on Saturday 27th of Septe…" at bounding box center [139, 178] width 279 height 356
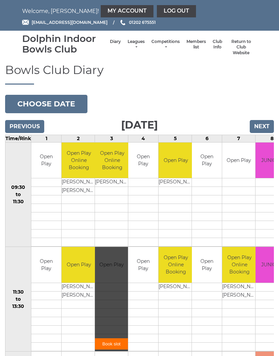
click at [243, 48] on link "Return to Club Website" at bounding box center [241, 47] width 25 height 17
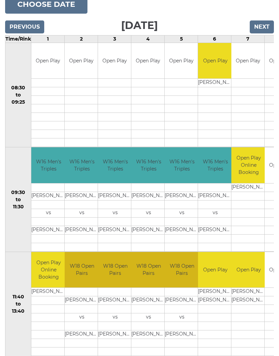
click at [263, 27] on input "Next" at bounding box center [262, 27] width 24 height 13
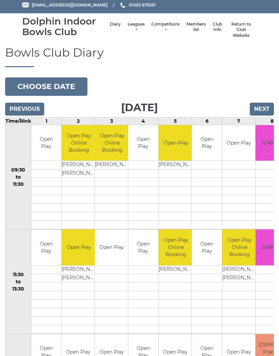
scroll to position [18, 0]
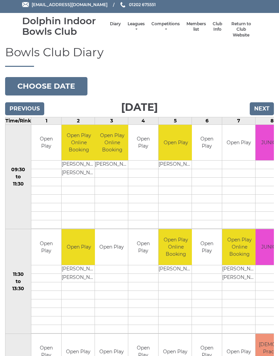
click at [0, 0] on link "Book slot" at bounding box center [0, 0] width 0 height 0
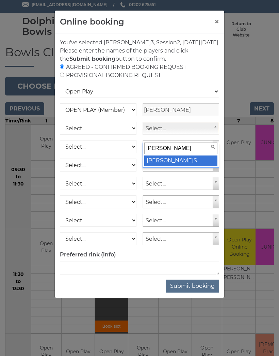
type input "may jenkins"
select select "2111"
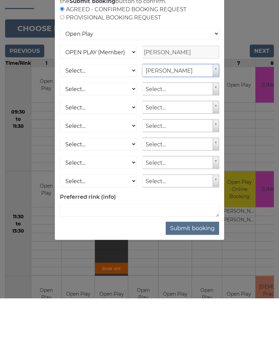
click at [199, 279] on button "Submit booking" at bounding box center [192, 285] width 53 height 13
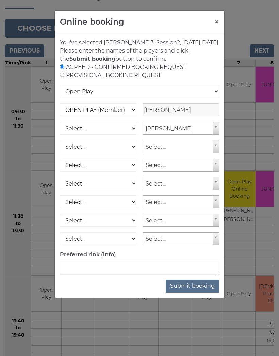
click at [217, 20] on button "×" at bounding box center [217, 22] width 5 height 8
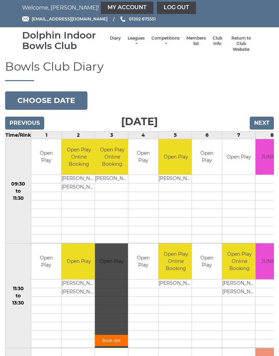
scroll to position [0, 0]
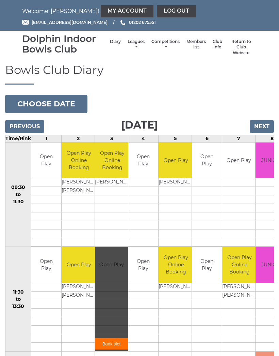
click at [46, 10] on nav "Welcome, Margaret! My Account Log out" at bounding box center [139, 11] width 235 height 12
click at [115, 40] on link "Diary" at bounding box center [115, 42] width 11 height 6
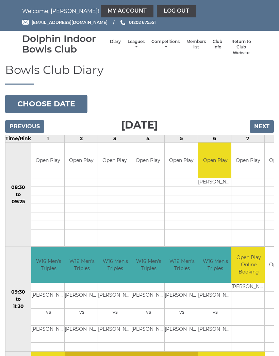
click at [66, 103] on button "Choose date" at bounding box center [46, 104] width 82 height 18
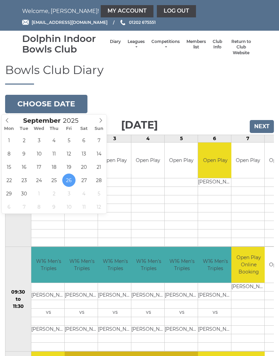
type input "[DATE]"
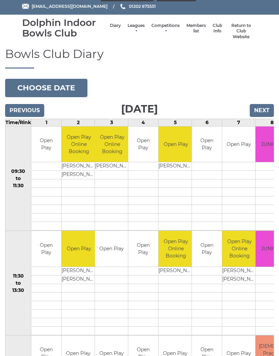
scroll to position [17, 0]
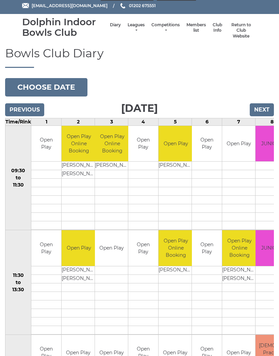
click at [195, 26] on link "Members list" at bounding box center [196, 27] width 19 height 11
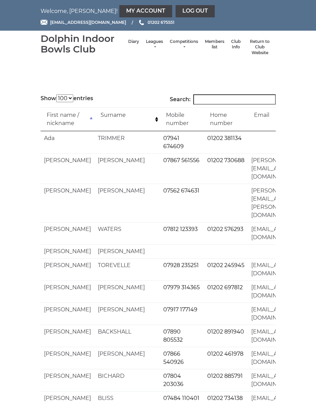
select select "100"
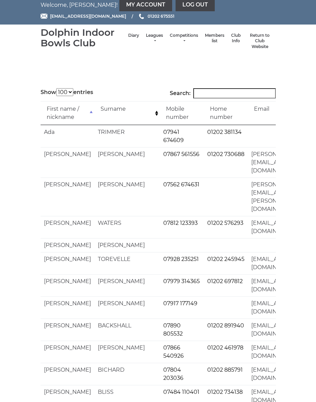
scroll to position [6, 0]
click at [182, 38] on link "Competitions" at bounding box center [184, 38] width 28 height 11
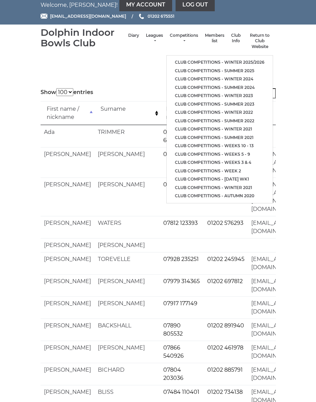
click at [153, 41] on link "Leagues" at bounding box center [154, 38] width 17 height 11
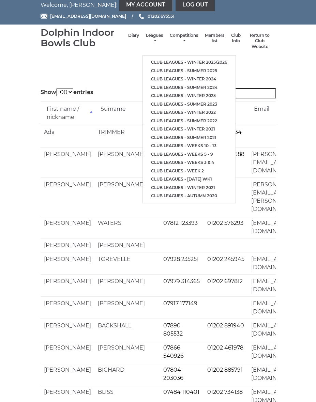
click at [130, 37] on link "Diary" at bounding box center [133, 36] width 11 height 6
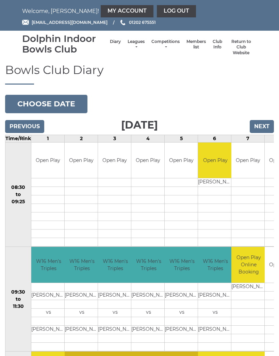
click at [56, 103] on button "Choose date" at bounding box center [46, 104] width 82 height 18
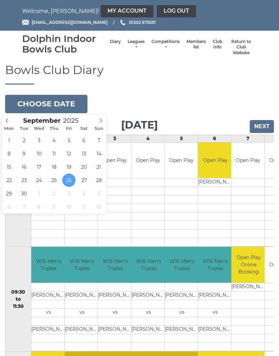
type input "[DATE]"
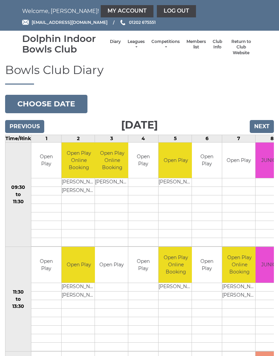
scroll to position [21, 0]
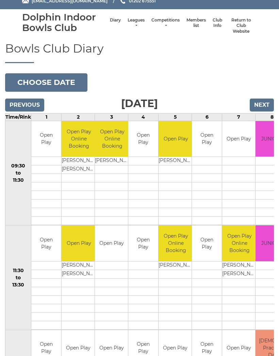
click at [245, 81] on div "Bowls Club Diary [DATE] Choose date [DATE] Previous Next Time/Rink 1 2 3 4 5 6 …" at bounding box center [139, 345] width 279 height 606
click at [246, 82] on div "Bowls Club Diary 2025-09-27 Choose date Saturday 27th September 2025 Previous N…" at bounding box center [139, 345] width 279 height 606
click at [0, 0] on link "Book slot" at bounding box center [0, 0] width 0 height 0
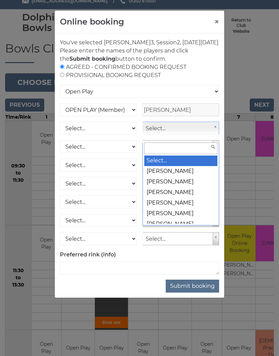
scroll to position [21, 0]
type input "may"
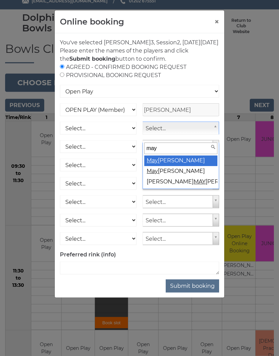
select select "2111"
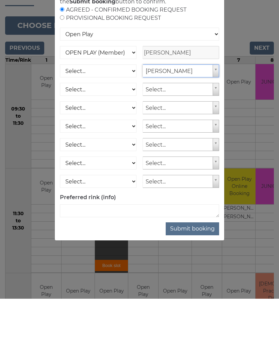
click at [195, 279] on button "Submit booking" at bounding box center [192, 285] width 53 height 13
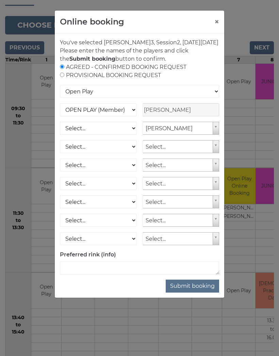
click at [216, 23] on button "×" at bounding box center [217, 22] width 5 height 8
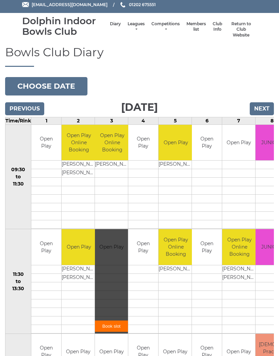
scroll to position [0, 0]
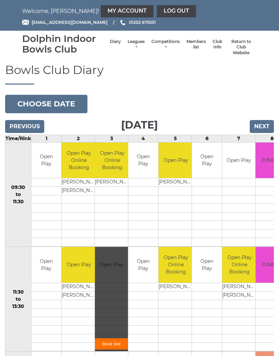
click at [266, 124] on input "Next" at bounding box center [262, 126] width 24 height 13
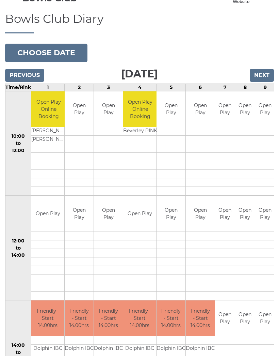
scroll to position [58, 0]
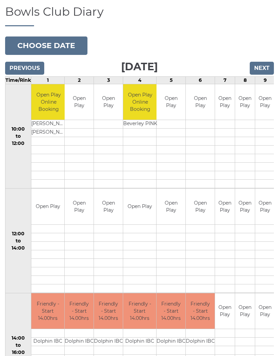
click at [0, 0] on link "Book slot" at bounding box center [0, 0] width 0 height 0
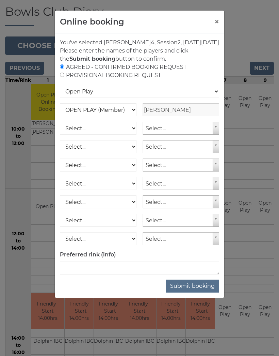
click at [218, 21] on button "×" at bounding box center [217, 22] width 5 height 8
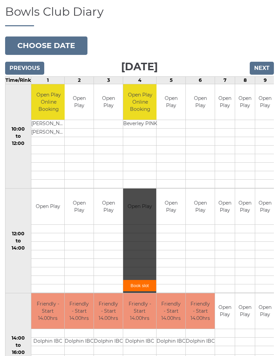
click at [30, 68] on input "Previous" at bounding box center [24, 68] width 39 height 13
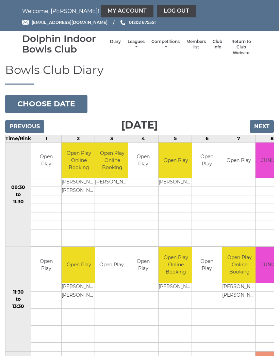
click at [105, 12] on link "My Account" at bounding box center [127, 11] width 53 height 12
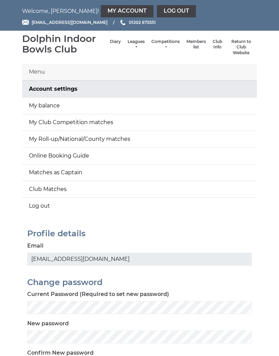
click at [152, 156] on link "Online Booking Guide" at bounding box center [139, 155] width 235 height 16
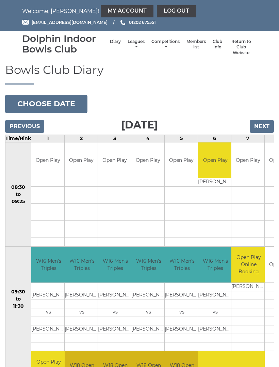
click at [104, 14] on link "My Account" at bounding box center [127, 11] width 53 height 12
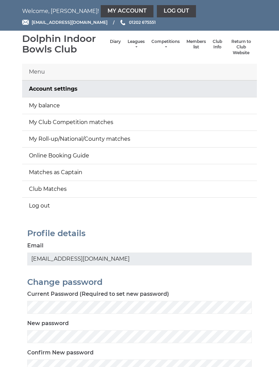
click at [62, 9] on nav "Welcome, [PERSON_NAME]! My Account Log out" at bounding box center [139, 11] width 235 height 12
click at [103, 10] on link "My Account" at bounding box center [127, 11] width 53 height 12
click at [157, 12] on link "Log out" at bounding box center [176, 11] width 39 height 12
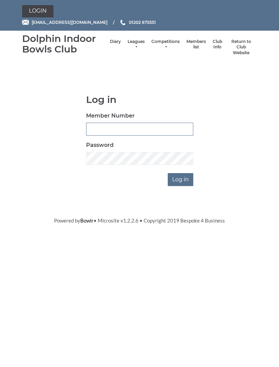
type input "4097"
click at [181, 178] on input "Log in" at bounding box center [181, 179] width 26 height 13
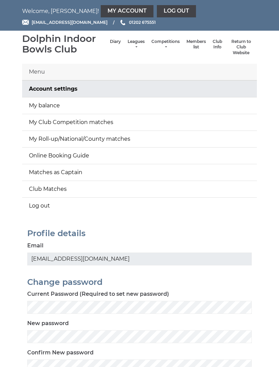
click at [242, 47] on link "Return to Club Website" at bounding box center [241, 47] width 25 height 17
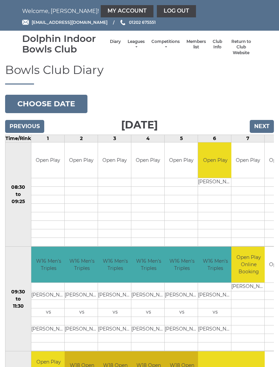
click at [261, 130] on input "Next" at bounding box center [262, 126] width 24 height 13
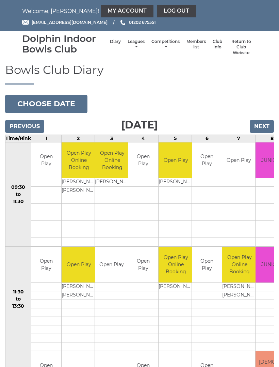
click at [266, 126] on input "Next" at bounding box center [262, 126] width 24 height 13
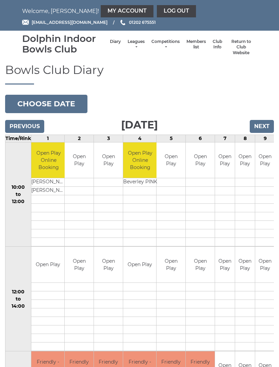
click at [267, 125] on input "Next" at bounding box center [262, 126] width 24 height 13
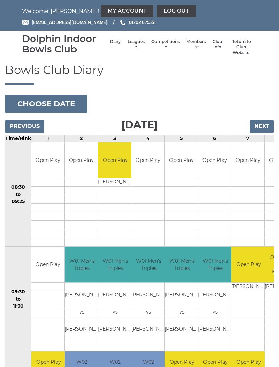
click at [262, 125] on input "Next" at bounding box center [262, 126] width 24 height 13
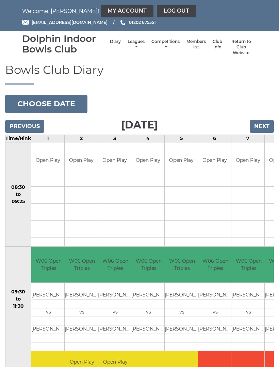
click at [260, 124] on input "Next" at bounding box center [262, 126] width 24 height 13
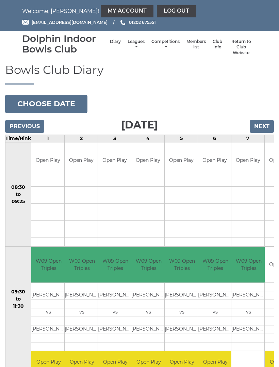
click at [27, 126] on input "Previous" at bounding box center [24, 126] width 39 height 13
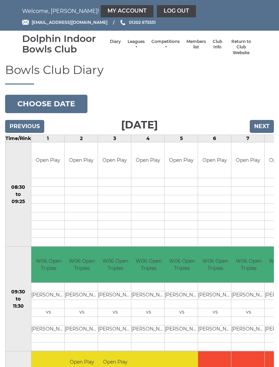
click at [56, 102] on button "Choose date" at bounding box center [46, 104] width 82 height 18
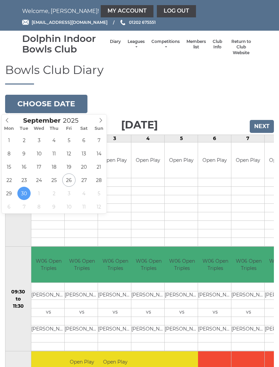
type input "[DATE]"
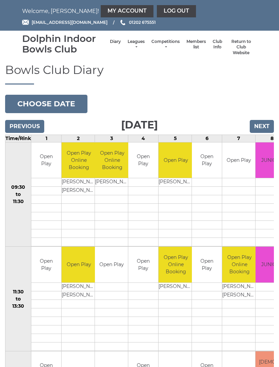
scroll to position [8, 0]
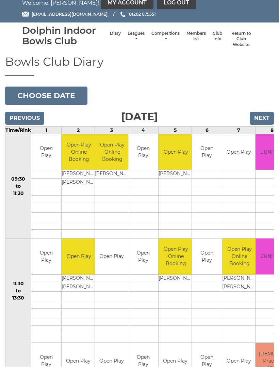
click at [261, 98] on div "Bowls Club Diary [DATE] Choose date [DATE] Previous Next Time/Rink 1 2 3 4 5 6 …" at bounding box center [139, 359] width 279 height 606
click at [261, 97] on div "Bowls Club Diary [DATE] Choose date [DATE] Previous Next Time/Rink 1 2 3 4 5 6 …" at bounding box center [139, 359] width 279 height 606
click at [259, 95] on div "Bowls Club Diary 2025-09-27 Choose date Saturday 27th September 2025 Previous N…" at bounding box center [139, 359] width 279 height 606
click at [253, 97] on div "Bowls Club Diary 2025-09-27 Choose date Saturday 27th September 2025 Previous N…" at bounding box center [139, 359] width 279 height 606
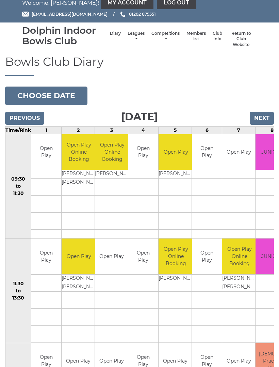
click at [254, 95] on div "Bowls Club Diary 2025-09-27 Choose date Saturday 27th September 2025 Previous N…" at bounding box center [139, 359] width 279 height 606
click at [252, 96] on div "Bowls Club Diary 2025-09-27 Choose date Saturday 27th September 2025 Previous N…" at bounding box center [139, 359] width 279 height 606
click at [252, 97] on div "Bowls Club Diary 2025-09-27 Choose date Saturday 27th September 2025 Previous N…" at bounding box center [139, 359] width 279 height 606
click at [251, 98] on div "Bowls Club Diary 2025-09-27 Choose date Saturday 27th September 2025 Previous N…" at bounding box center [139, 359] width 279 height 606
click at [250, 99] on div "Bowls Club Diary 2025-09-27 Choose date Saturday 27th September 2025 Previous N…" at bounding box center [139, 359] width 279 height 606
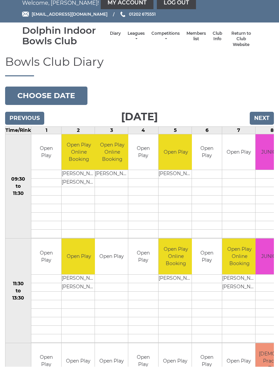
click at [251, 100] on div "Bowls Club Diary 2025-09-27 Choose date Saturday 27th September 2025 Previous N…" at bounding box center [139, 359] width 279 height 606
click at [259, 97] on div "Bowls Club Diary 2025-09-27 Choose date Saturday 27th September 2025 Previous N…" at bounding box center [139, 359] width 279 height 606
click at [256, 94] on div "Bowls Club Diary 2025-09-27 Choose date Saturday 27th September 2025 Previous N…" at bounding box center [139, 359] width 279 height 606
click at [259, 95] on div "Bowls Club Diary 2025-09-27 Choose date Saturday 27th September 2025 Previous N…" at bounding box center [139, 359] width 279 height 606
click at [259, 96] on div "Bowls Club Diary 2025-09-27 Choose date Saturday 27th September 2025 Previous N…" at bounding box center [139, 359] width 279 height 606
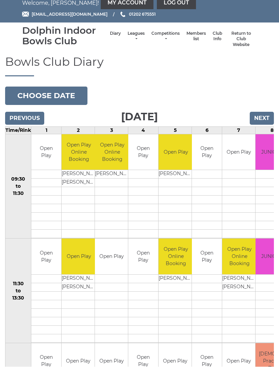
click at [259, 98] on div "Bowls Club Diary 2025-09-27 Choose date Saturday 27th September 2025 Previous N…" at bounding box center [139, 359] width 279 height 606
click at [260, 92] on div "Bowls Club Diary 2025-09-27 Choose date Saturday 27th September 2025 Previous N…" at bounding box center [139, 359] width 279 height 606
click at [63, 94] on button "Choose date" at bounding box center [46, 96] width 82 height 18
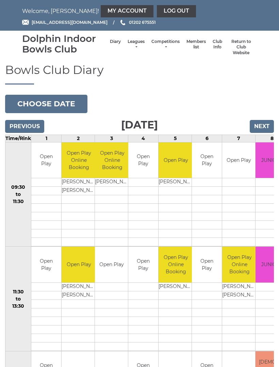
click at [0, 0] on link "Book slot" at bounding box center [0, 0] width 0 height 0
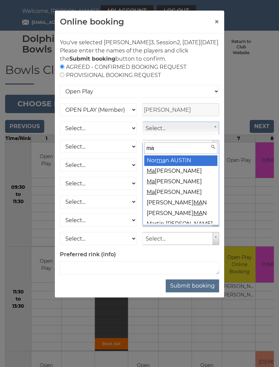
type input "may"
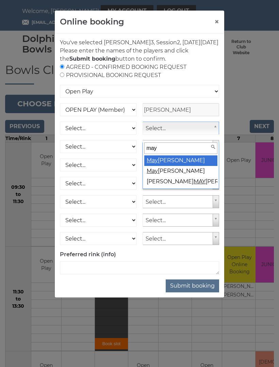
select select "2111"
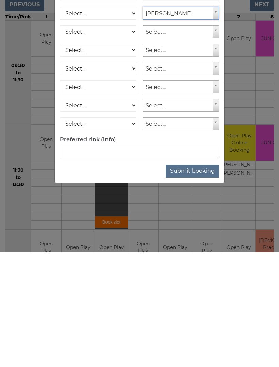
scroll to position [9, 0]
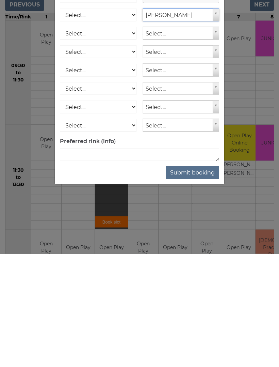
click at [192, 279] on button "Submit booking" at bounding box center [192, 285] width 53 height 13
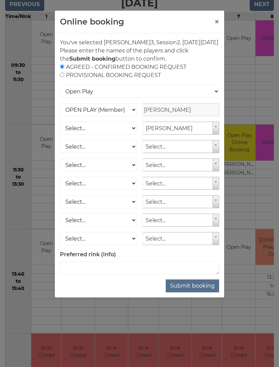
click at [193, 292] on button "Submit booking" at bounding box center [192, 285] width 53 height 13
click at [219, 19] on button "×" at bounding box center [217, 22] width 5 height 8
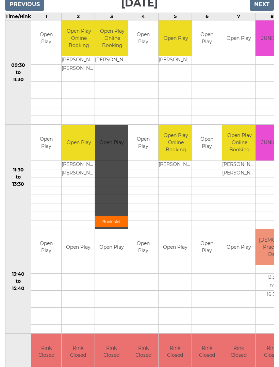
click at [114, 223] on link "Book slot" at bounding box center [111, 221] width 33 height 11
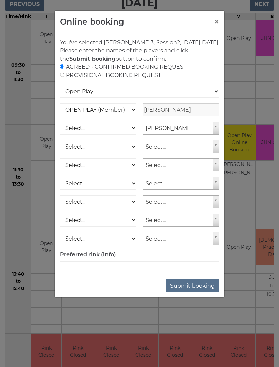
click at [194, 292] on button "Submit booking" at bounding box center [192, 285] width 53 height 13
click at [215, 98] on select "Open Play National Competition - Singles National Competition - Pairs National …" at bounding box center [139, 91] width 159 height 13
click at [191, 292] on button "Submit booking" at bounding box center [192, 285] width 53 height 13
click at [255, 81] on div "Online booking × You've selected Rink 3 , Session 2 , on Saturday 27th of Septe…" at bounding box center [139, 183] width 279 height 367
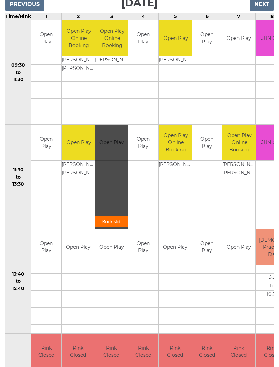
click at [0, 0] on div "Book slot" at bounding box center [0, 0] width 0 height 0
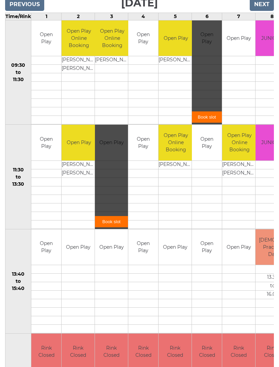
click at [209, 104] on div "Book slot" at bounding box center [207, 72] width 30 height 104
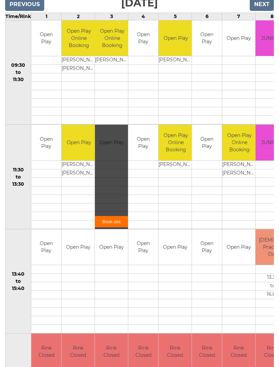
click at [114, 207] on div "Book slot" at bounding box center [111, 177] width 33 height 104
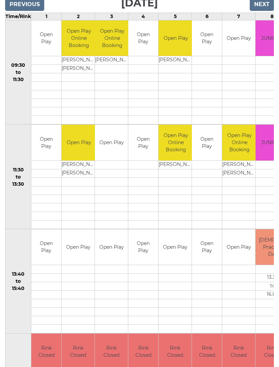
click at [0, 0] on link "Book slot" at bounding box center [0, 0] width 0 height 0
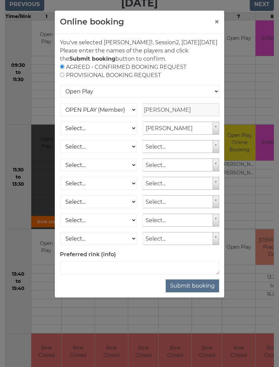
click at [195, 292] on button "Submit booking" at bounding box center [192, 285] width 53 height 13
click at [219, 20] on button "×" at bounding box center [217, 22] width 5 height 8
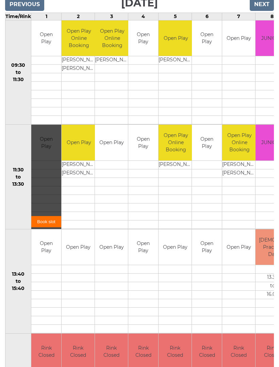
click at [43, 204] on div "Book slot" at bounding box center [46, 177] width 30 height 104
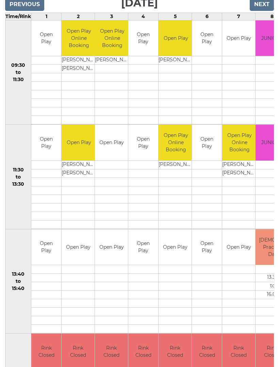
click at [0, 0] on link "Book slot" at bounding box center [0, 0] width 0 height 0
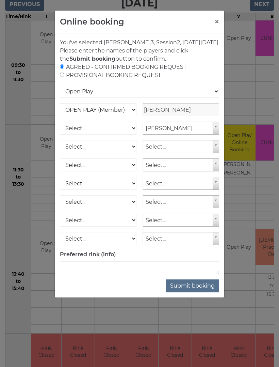
click at [215, 20] on button "×" at bounding box center [217, 22] width 5 height 8
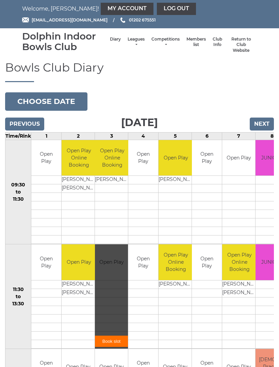
scroll to position [0, 0]
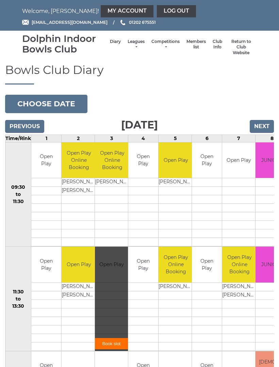
click at [103, 11] on link "My Account" at bounding box center [127, 11] width 53 height 12
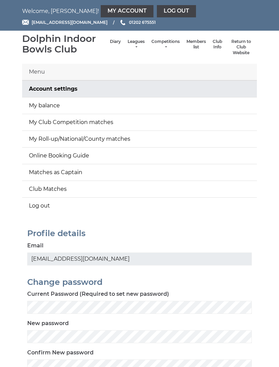
click at [110, 138] on link "My Roll-up/National/County matches" at bounding box center [139, 139] width 235 height 16
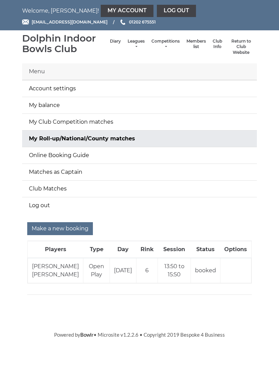
click at [72, 225] on input "Make a new booking" at bounding box center [60, 228] width 66 height 13
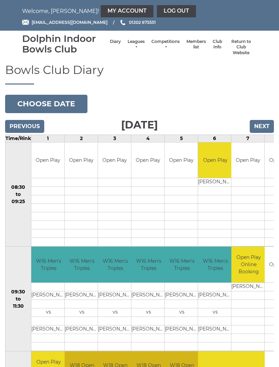
click at [266, 124] on input "Next" at bounding box center [262, 126] width 24 height 13
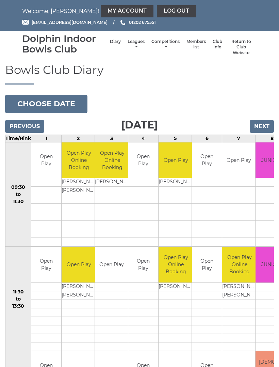
click at [0, 0] on link "Book slot" at bounding box center [0, 0] width 0 height 0
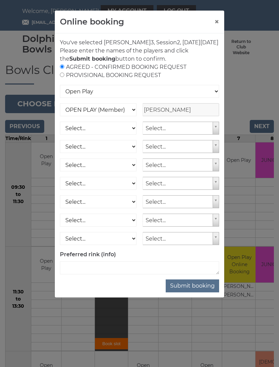
click at [218, 18] on button "×" at bounding box center [217, 22] width 5 height 8
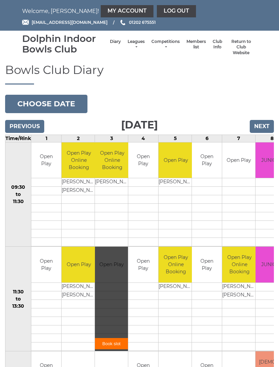
click at [157, 15] on link "Log out" at bounding box center [176, 11] width 39 height 12
